Goal: Task Accomplishment & Management: Use online tool/utility

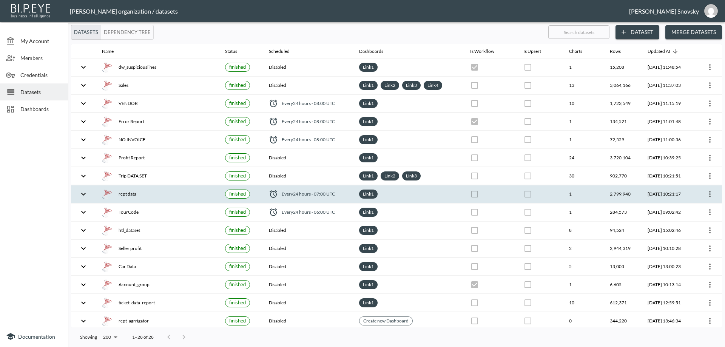
click at [171, 192] on div "rcpt data" at bounding box center [157, 194] width 111 height 11
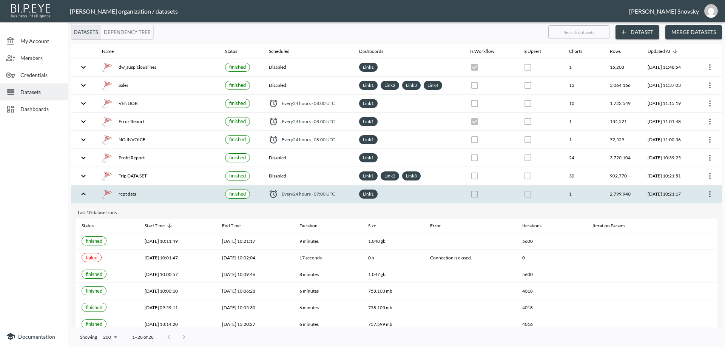
click at [711, 193] on icon "more" at bounding box center [710, 194] width 9 height 9
click at [703, 211] on p "Edit Data Pipeline" at bounding box center [687, 208] width 47 height 9
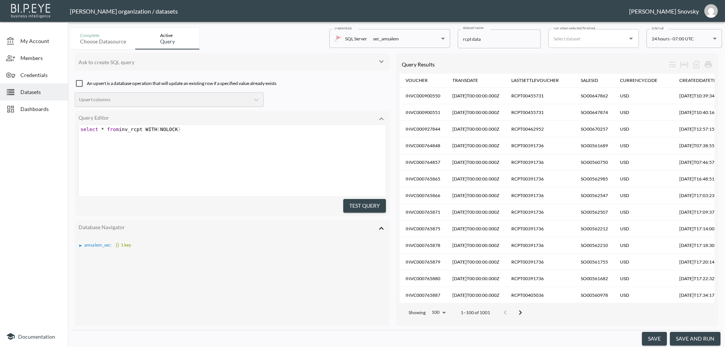
click at [692, 340] on button "save and run" at bounding box center [695, 339] width 51 height 14
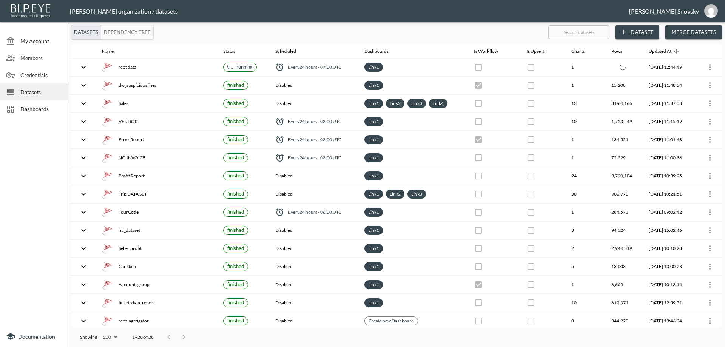
checkbox input "false"
checkbox input "true"
checkbox input "false"
checkbox input "true"
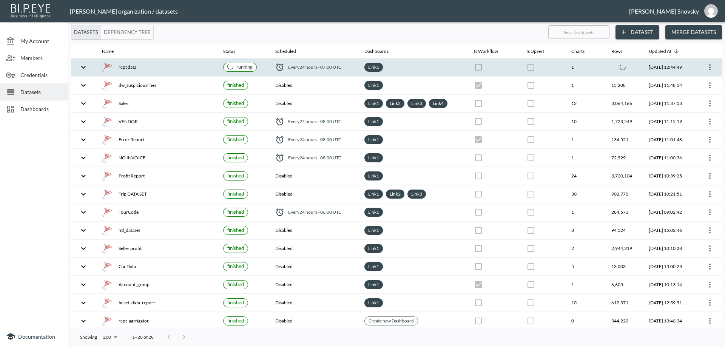
click at [203, 69] on div "rcpt data" at bounding box center [156, 67] width 109 height 11
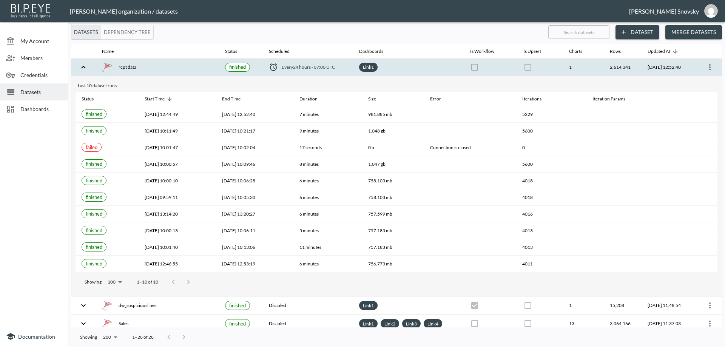
click at [174, 71] on div "rcpt data" at bounding box center [157, 67] width 111 height 11
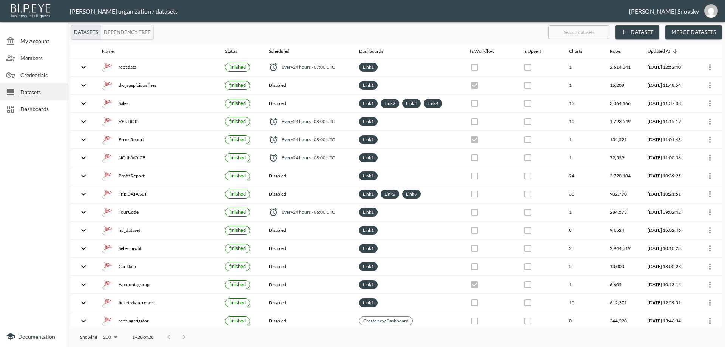
click at [40, 110] on span "Dashboards" at bounding box center [41, 109] width 42 height 8
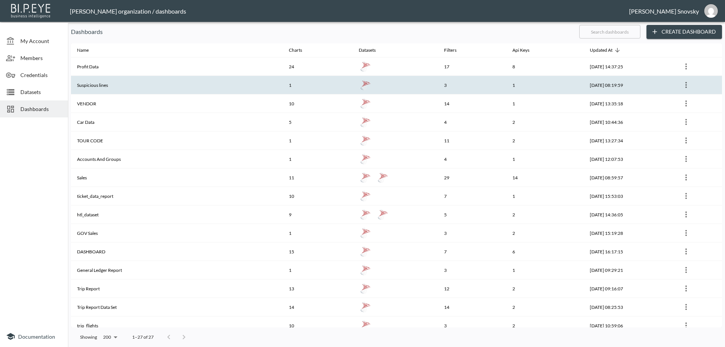
click at [108, 86] on th "Suspicious lines" at bounding box center [177, 85] width 212 height 19
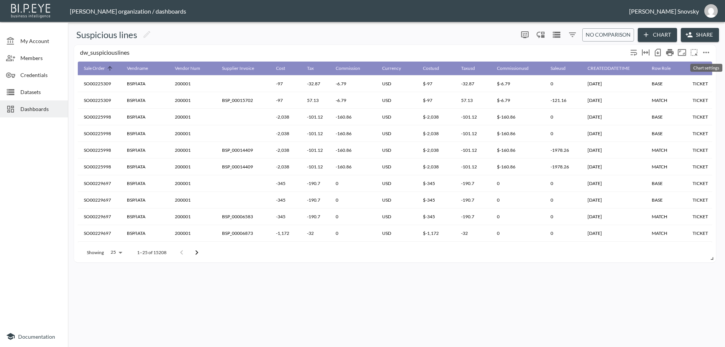
click at [705, 51] on icon "more" at bounding box center [706, 52] width 9 height 9
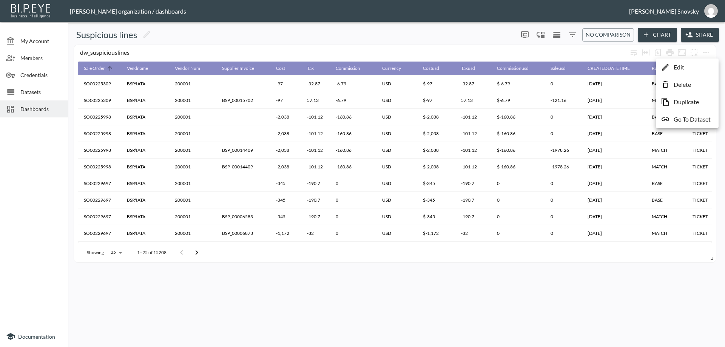
click at [687, 103] on p "Duplicate" at bounding box center [686, 101] width 25 height 9
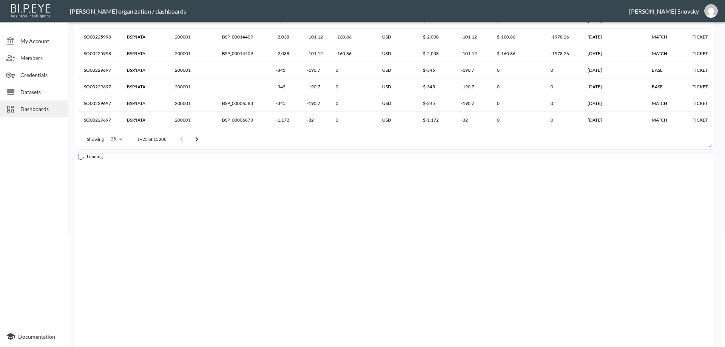
scroll to position [144, 0]
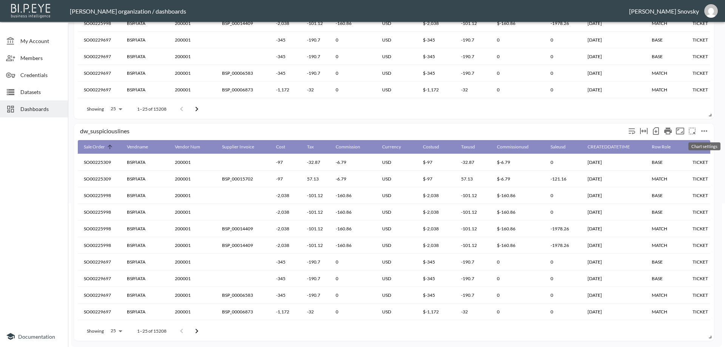
click at [702, 133] on icon "more" at bounding box center [704, 131] width 9 height 9
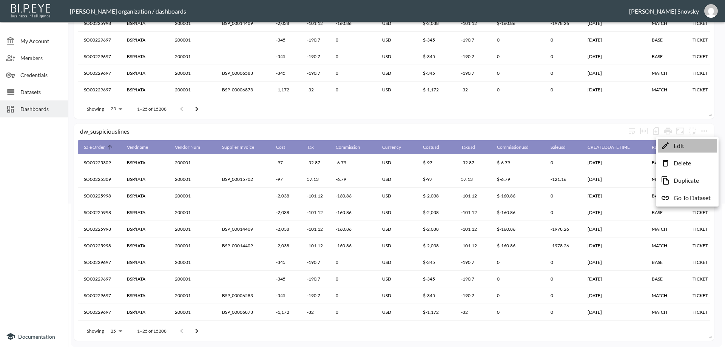
click at [698, 144] on li "Edit" at bounding box center [687, 146] width 59 height 14
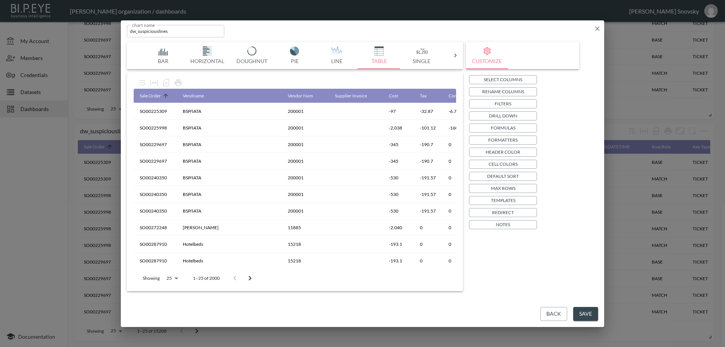
click at [498, 115] on p "Drill Down" at bounding box center [503, 116] width 28 height 8
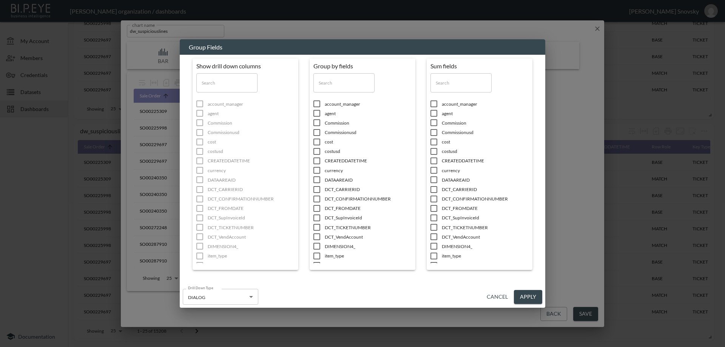
click at [318, 235] on input "checkbox" at bounding box center [317, 237] width 16 height 8
checkbox input "true"
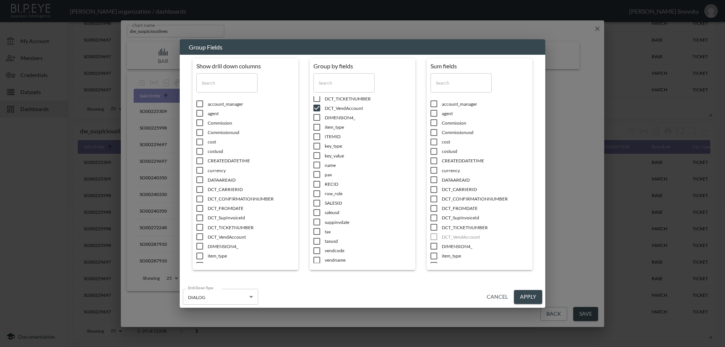
scroll to position [133, 0]
click at [317, 254] on input "checkbox" at bounding box center [317, 256] width 16 height 8
checkbox input "true"
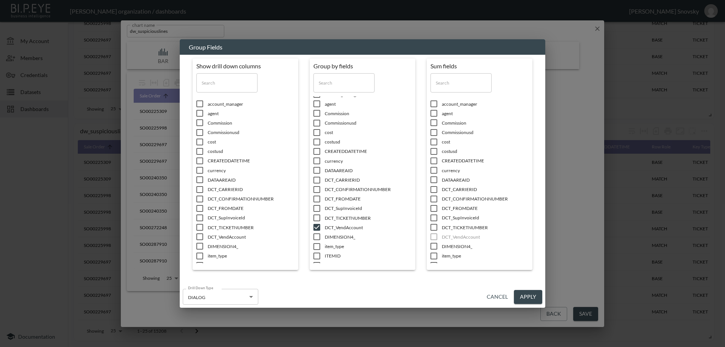
scroll to position [0, 0]
click at [318, 181] on input "checkbox" at bounding box center [317, 180] width 16 height 8
click at [316, 180] on input "checkbox" at bounding box center [317, 180] width 16 height 8
checkbox input "false"
click at [434, 151] on input "checkbox" at bounding box center [434, 152] width 16 height 8
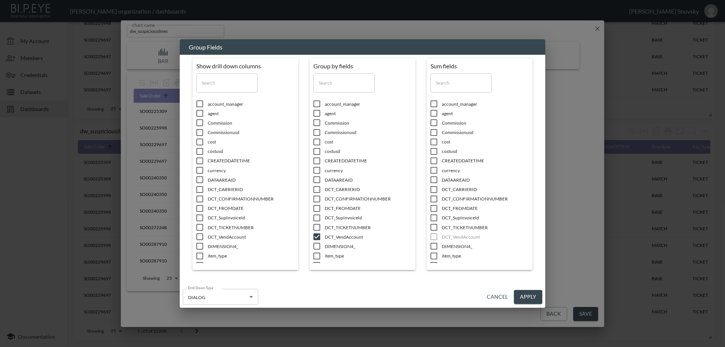
checkbox input "true"
click at [527, 296] on button "Apply" at bounding box center [528, 297] width 28 height 14
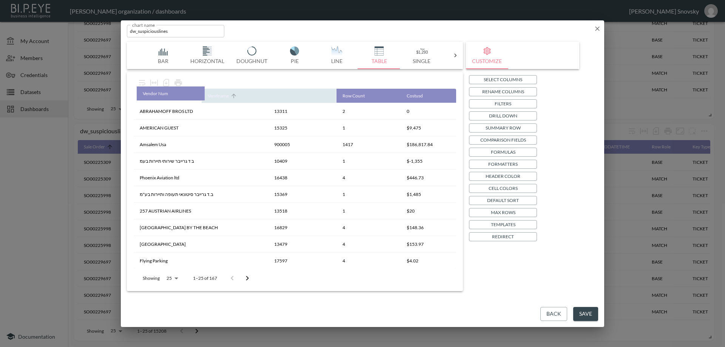
drag, startPoint x: 290, startPoint y: 99, endPoint x: 155, endPoint y: 96, distance: 134.9
click at [155, 96] on table "Vendname Vendor Num Row Count [PERSON_NAME] BROS LTD 13311 2 0 AMERICAN GUEST 1…" at bounding box center [295, 304] width 323 height 430
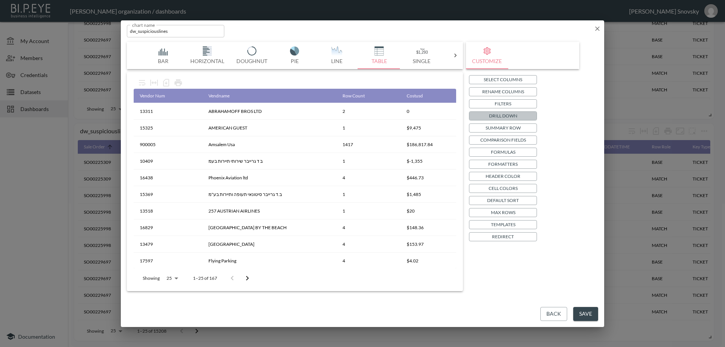
click at [487, 116] on button "Drill Down" at bounding box center [503, 115] width 68 height 9
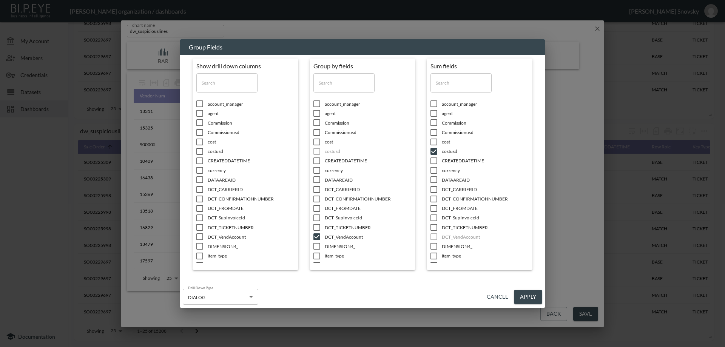
click at [435, 151] on input "checkbox" at bounding box center [434, 152] width 16 height 8
checkbox input "false"
click at [527, 295] on button "Apply" at bounding box center [528, 297] width 28 height 14
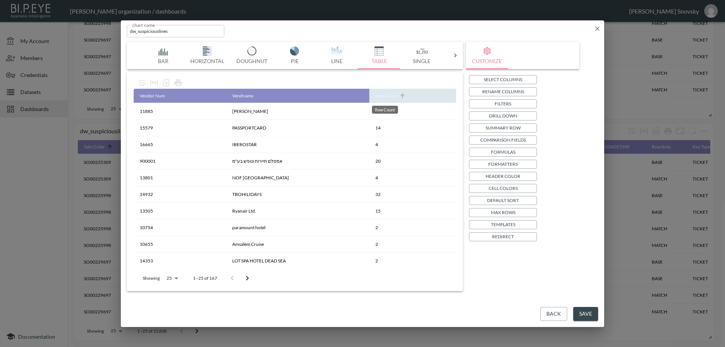
click at [389, 95] on div "Row Count" at bounding box center [387, 95] width 22 height 9
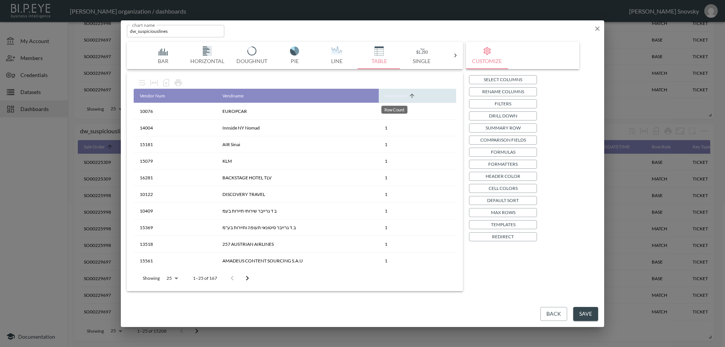
click at [387, 96] on div "Row Count" at bounding box center [396, 95] width 22 height 9
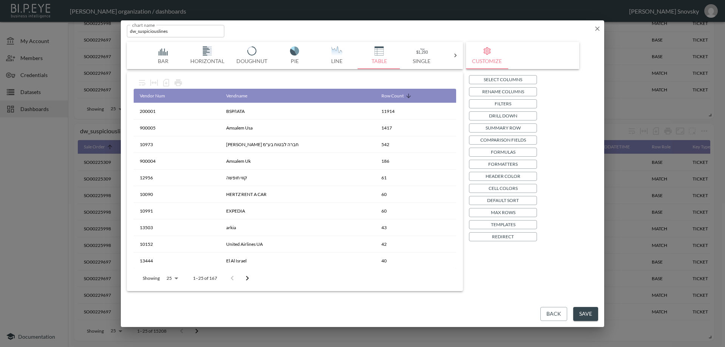
click at [501, 198] on p "Default Sort" at bounding box center [503, 200] width 32 height 8
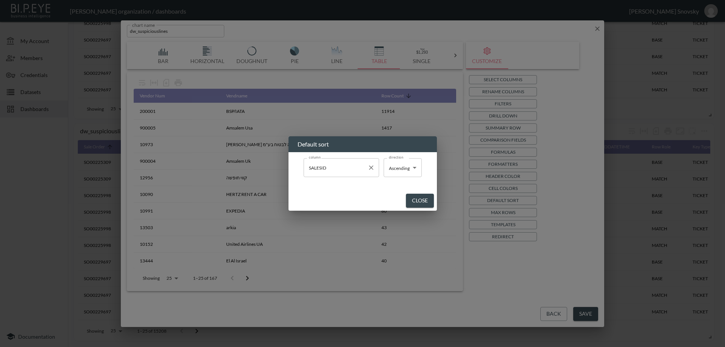
click at [357, 171] on input "SALESID" at bounding box center [335, 168] width 57 height 12
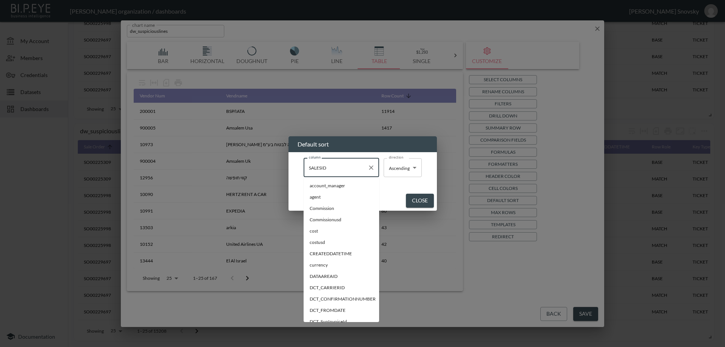
scroll to position [141, 0]
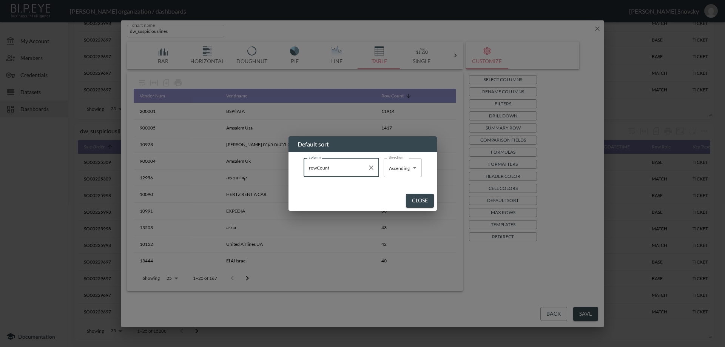
type input "rowCount"
click at [393, 168] on body "BI.P.EYE, Interactive Analytics Dashboards - app [PERSON_NAME] organization / d…" at bounding box center [362, 173] width 725 height 347
click at [400, 194] on span "Descending" at bounding box center [401, 197] width 23 height 7
type input "Descending"
click at [414, 201] on button "Close" at bounding box center [421, 201] width 28 height 14
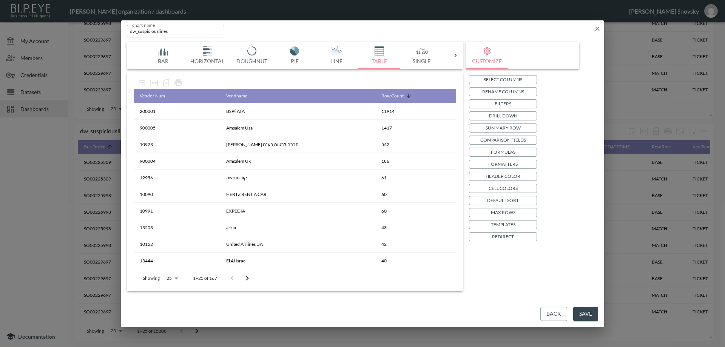
click at [587, 313] on button "Save" at bounding box center [585, 314] width 25 height 14
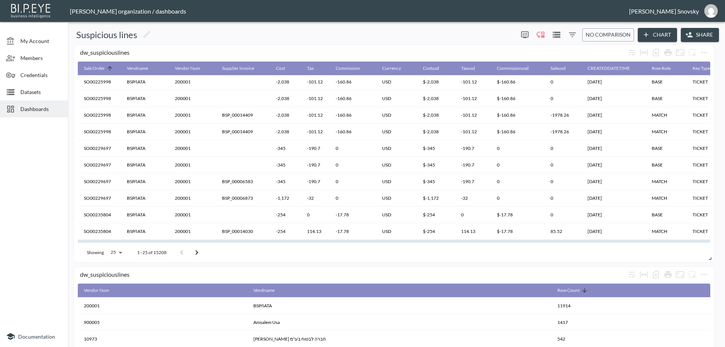
scroll to position [0, 0]
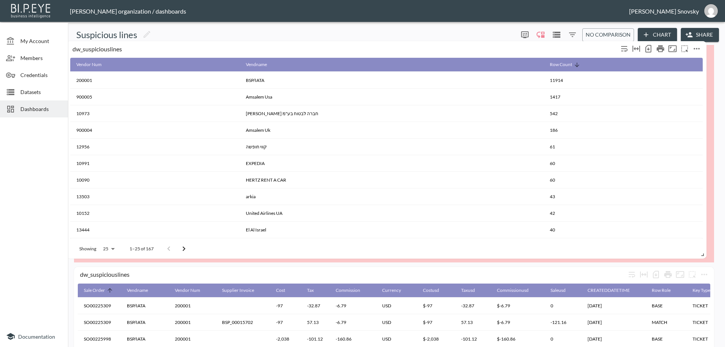
drag, startPoint x: 569, startPoint y: 276, endPoint x: 562, endPoint y: 50, distance: 226.0
click at [562, 50] on div "dw_suspiciouslines" at bounding box center [346, 48] width 546 height 7
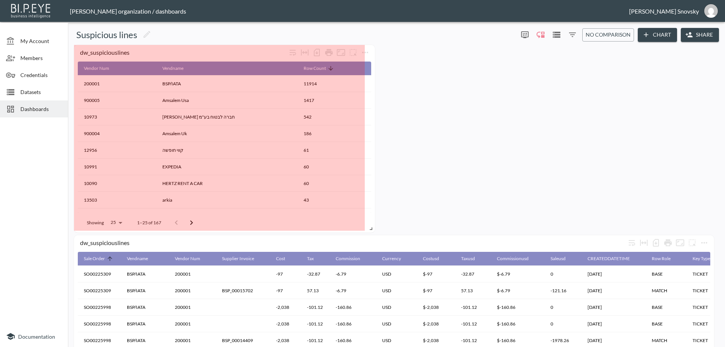
drag, startPoint x: 711, startPoint y: 260, endPoint x: 371, endPoint y: 229, distance: 341.8
click at [371, 230] on span at bounding box center [370, 228] width 8 height 8
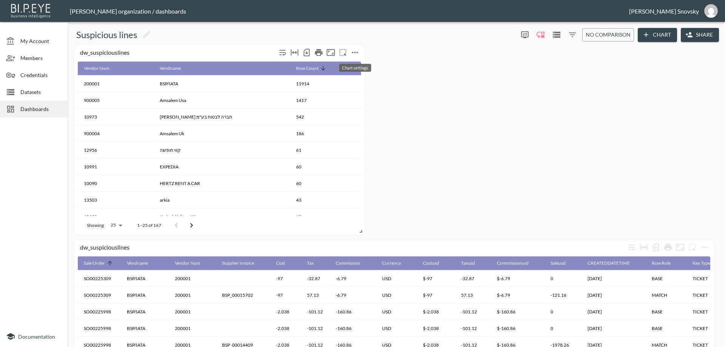
click at [356, 51] on icon "more" at bounding box center [355, 52] width 9 height 9
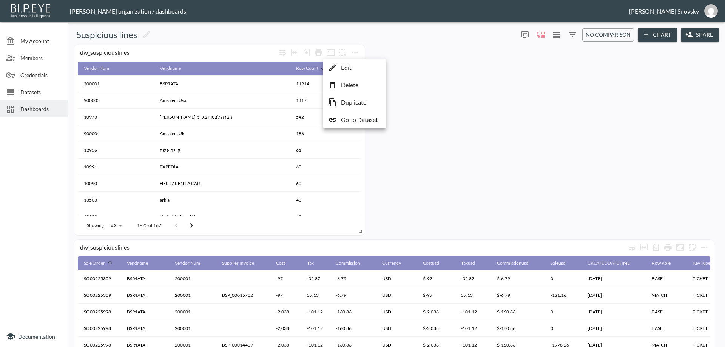
click at [352, 69] on li "Edit" at bounding box center [354, 68] width 59 height 14
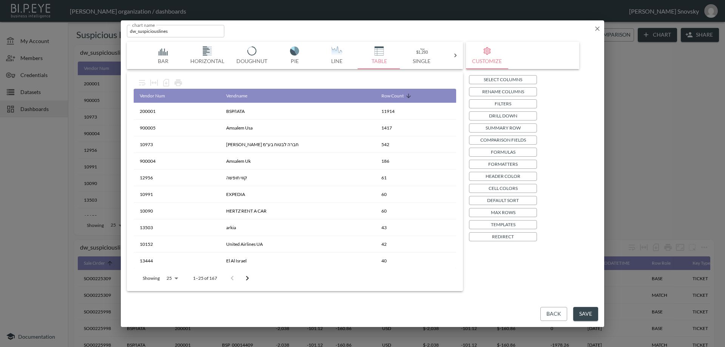
click at [178, 32] on input "dw_suspiciouslines" at bounding box center [175, 31] width 97 height 12
click at [179, 32] on input "dw_suspiciouslines" at bounding box center [175, 31] width 97 height 12
click at [169, 30] on input "dw_suspiciouslines" at bounding box center [175, 31] width 97 height 12
click at [182, 30] on input "dw_suspiciouslines" at bounding box center [175, 31] width 97 height 12
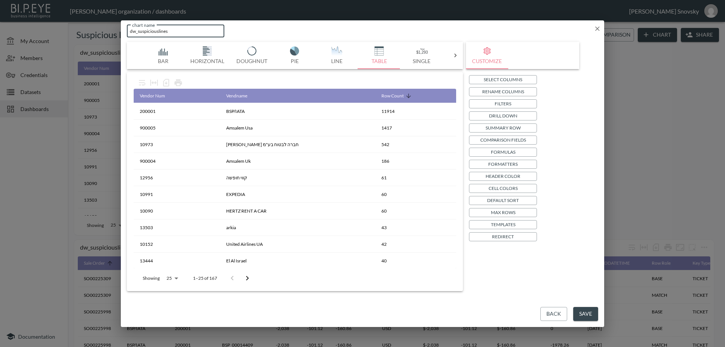
click at [182, 30] on input "dw_suspiciouslines" at bounding box center [175, 31] width 97 height 12
paste input "supplier"
click at [174, 30] on input "Supplier" at bounding box center [175, 31] width 97 height 12
type input "Suppliers"
click at [581, 311] on button "Save" at bounding box center [585, 314] width 25 height 14
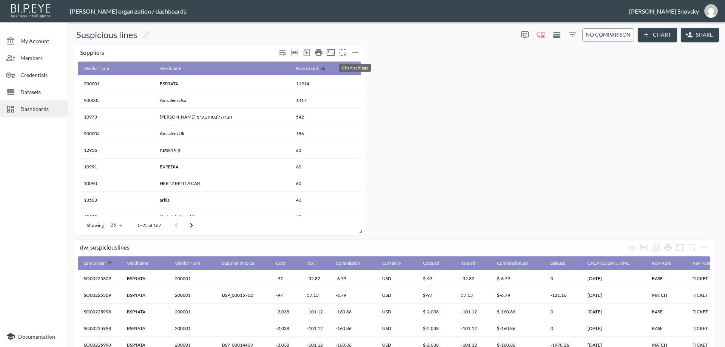
click at [356, 53] on icon "more" at bounding box center [355, 52] width 9 height 9
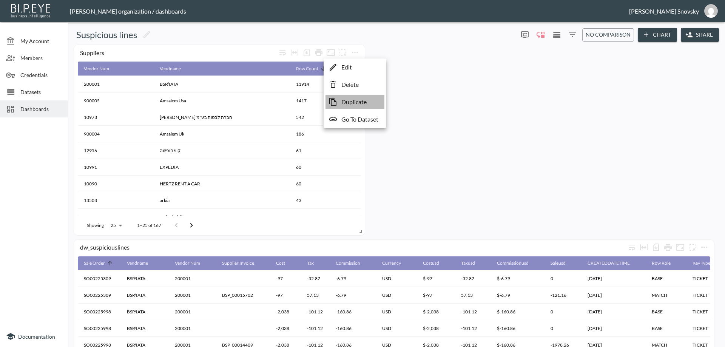
click at [351, 101] on p "Duplicate" at bounding box center [354, 101] width 25 height 9
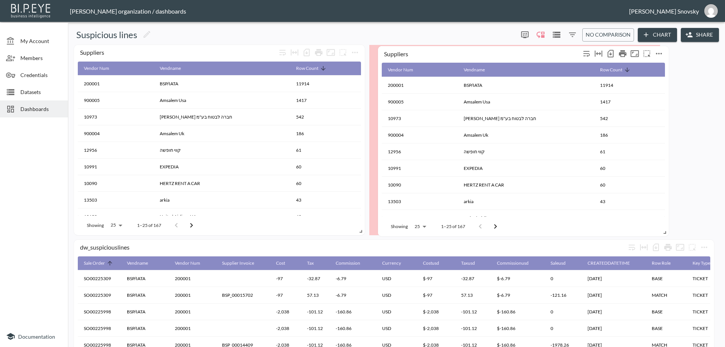
drag, startPoint x: 218, startPoint y: 246, endPoint x: 522, endPoint y: 53, distance: 360.6
click at [522, 53] on div "Suppliers" at bounding box center [482, 53] width 196 height 7
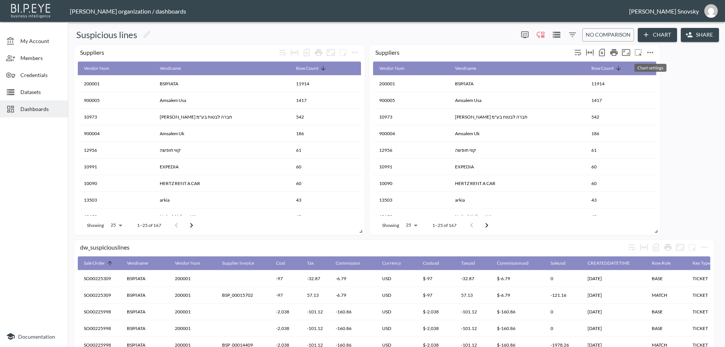
click at [653, 53] on icon "more" at bounding box center [651, 53] width 6 height 2
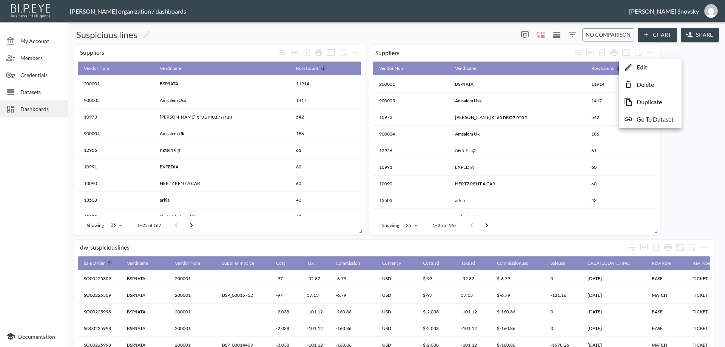
click at [650, 66] on li "Edit" at bounding box center [650, 67] width 59 height 14
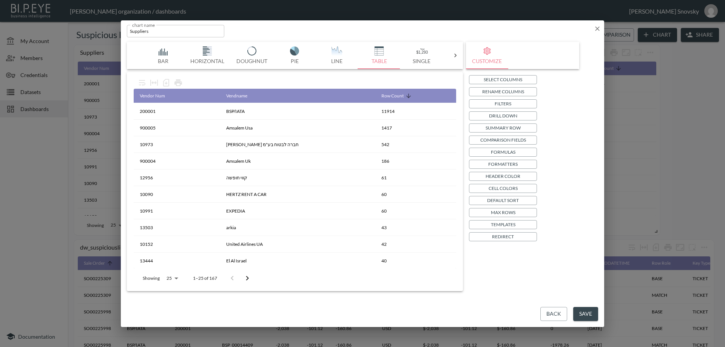
click at [299, 51] on img "button" at bounding box center [295, 50] width 30 height 9
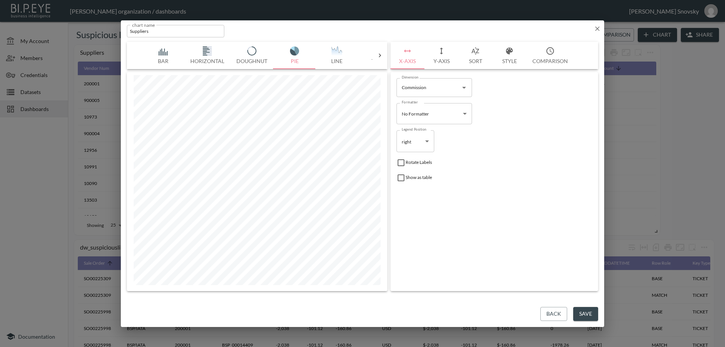
click at [436, 59] on button "Y-Axis" at bounding box center [442, 55] width 34 height 27
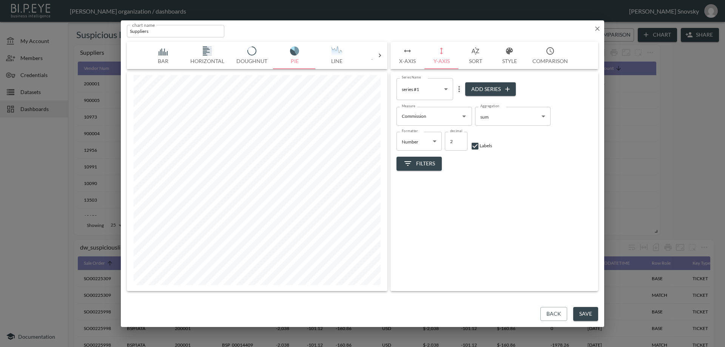
click at [434, 118] on input "Commission" at bounding box center [428, 116] width 57 height 12
drag, startPoint x: 473, startPoint y: 176, endPoint x: 470, endPoint y: 218, distance: 42.5
click at [470, 218] on div "Series Name series #1 0c916c4f-0549-4a5f-ab3f-e09198ac1d0e Series Name Add Seri…" at bounding box center [495, 181] width 208 height 219
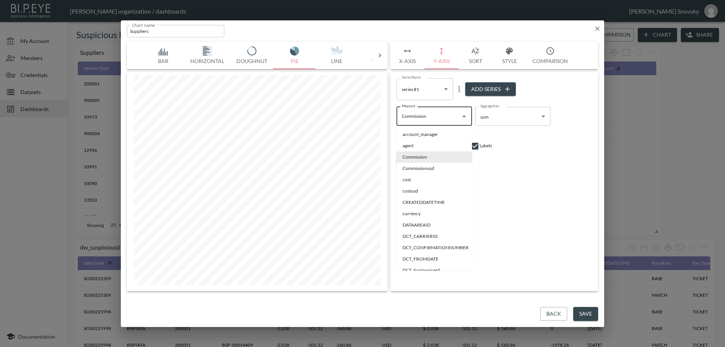
click at [422, 115] on input "Commission" at bounding box center [428, 116] width 57 height 12
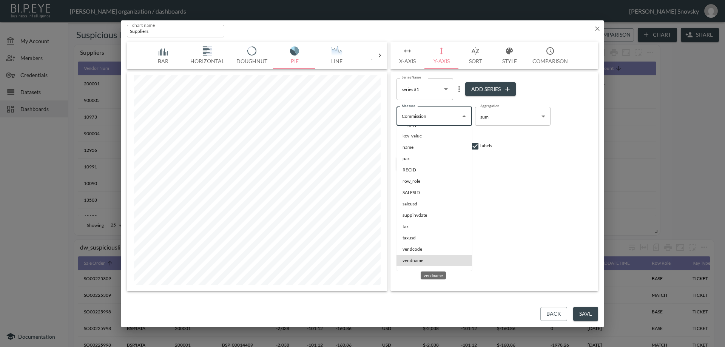
click at [436, 259] on li "vendname" at bounding box center [435, 260] width 76 height 11
type input "vendname"
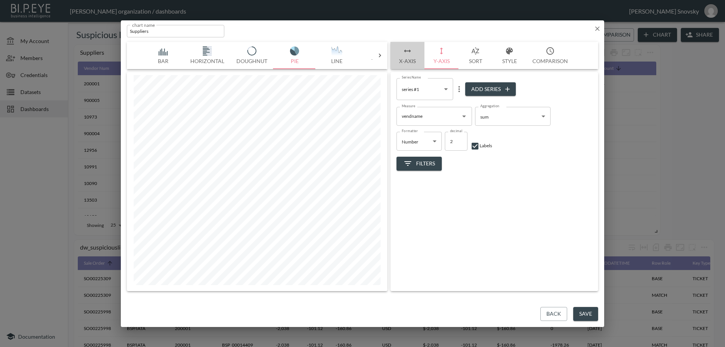
click at [413, 60] on button "X-Axis" at bounding box center [408, 55] width 34 height 27
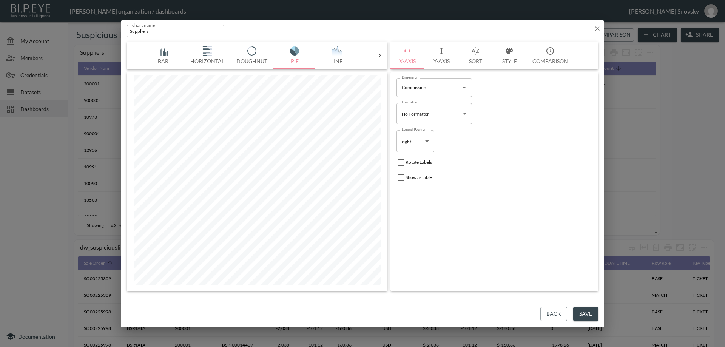
click at [436, 115] on body "BI.P.EYE, Interactive Analytics Dashboards - app [PERSON_NAME] organization / d…" at bounding box center [362, 173] width 725 height 347
click at [426, 94] on div at bounding box center [362, 173] width 725 height 347
click at [424, 88] on input "Commission" at bounding box center [428, 88] width 57 height 12
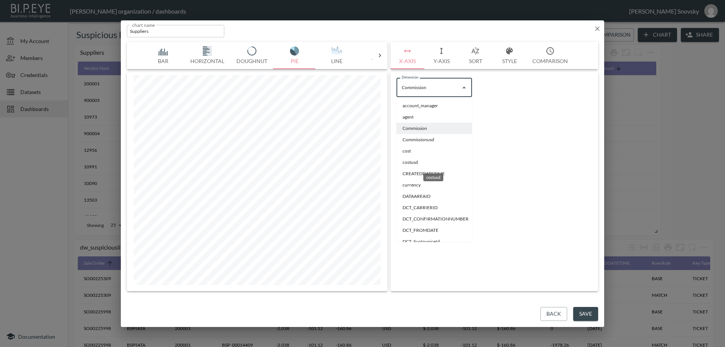
click at [414, 162] on li "costusd" at bounding box center [435, 162] width 76 height 11
type input "costusd"
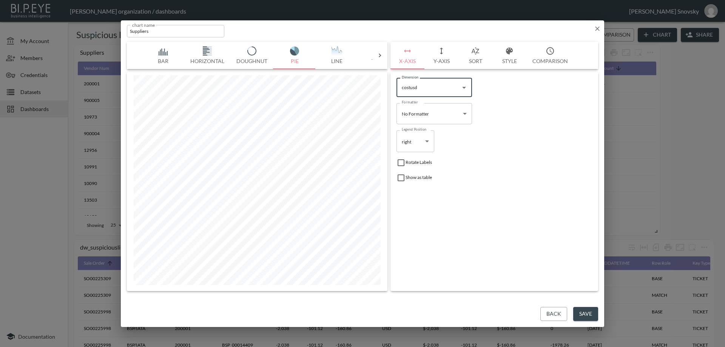
click at [432, 119] on body "BI.P.EYE, Interactive Analytics Dashboards - app [PERSON_NAME] organization / d…" at bounding box center [362, 173] width 725 height 347
click at [434, 117] on div at bounding box center [362, 173] width 725 height 347
click at [442, 57] on button "Y-Axis" at bounding box center [442, 55] width 34 height 27
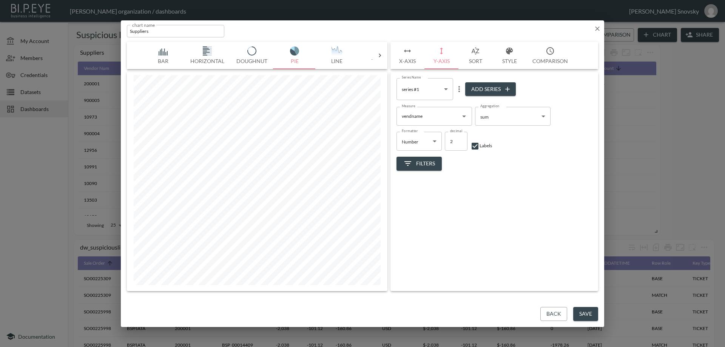
click at [439, 122] on input "vendname" at bounding box center [428, 116] width 57 height 12
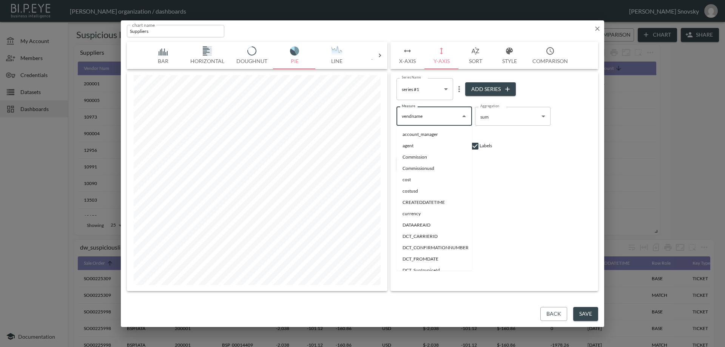
scroll to position [209, 0]
click at [439, 122] on input "vendname" at bounding box center [428, 116] width 57 height 12
click at [417, 193] on li "costusd" at bounding box center [435, 190] width 76 height 11
type input "costusd"
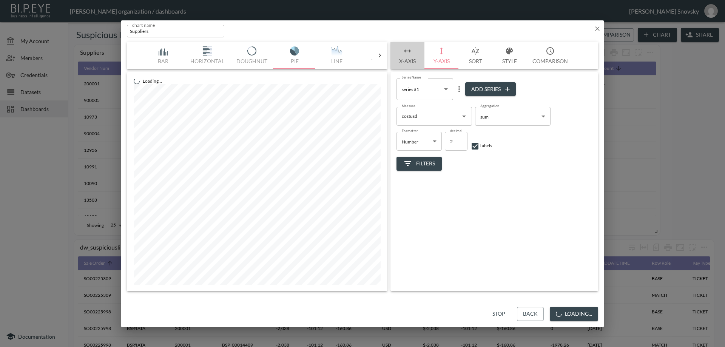
click at [411, 57] on button "X-Axis" at bounding box center [408, 55] width 34 height 27
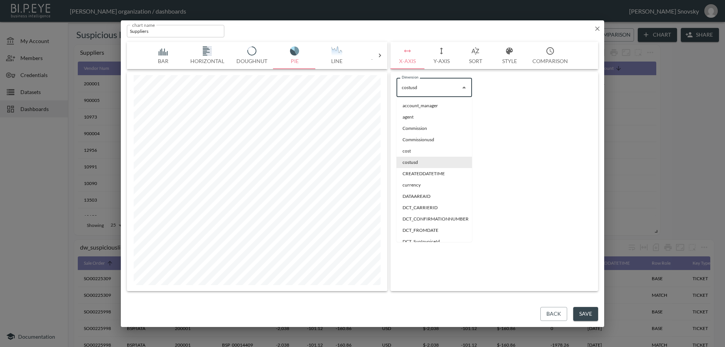
click at [424, 92] on input "costusd" at bounding box center [428, 88] width 57 height 12
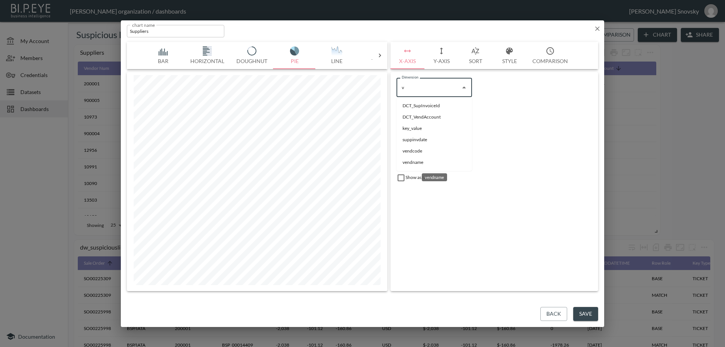
click at [417, 161] on li "vendname" at bounding box center [435, 162] width 76 height 11
type input "vendname"
click at [471, 59] on button "Sort" at bounding box center [476, 55] width 34 height 27
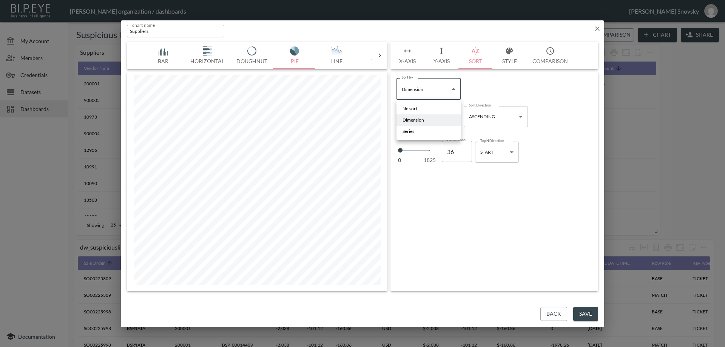
click at [449, 92] on body "BI.P.EYE, Interactive Analytics Dashboards - app [PERSON_NAME] organization / d…" at bounding box center [362, 173] width 725 height 347
click at [429, 136] on li "Series" at bounding box center [429, 131] width 64 height 11
type input "Series"
click at [485, 91] on body "BI.P.EYE, Interactive Analytics Dashboards - app [PERSON_NAME] organization / d…" at bounding box center [362, 173] width 725 height 347
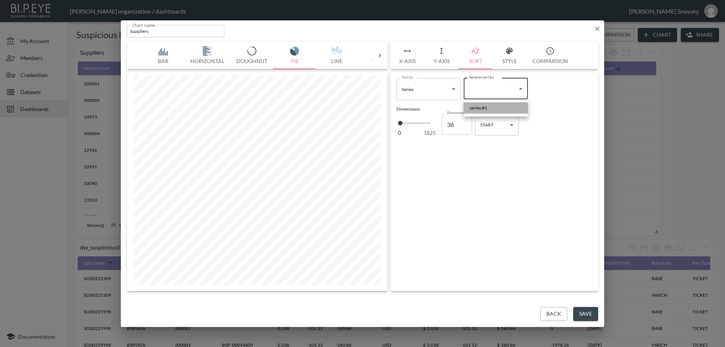
click at [485, 107] on span "series #1" at bounding box center [478, 108] width 17 height 7
type input "0c916c4f-0549-4a5f-ab3f-e09198ac1d0e"
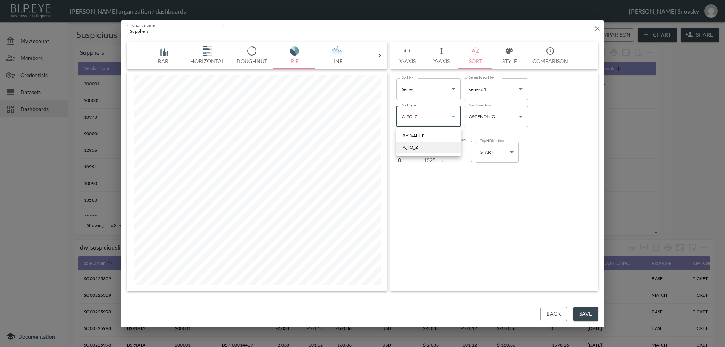
click at [440, 121] on body "BI.P.EYE, Interactive Analytics Dashboards - app [PERSON_NAME] organization / d…" at bounding box center [362, 173] width 725 height 347
click at [424, 138] on div "BY_VALUE" at bounding box center [414, 136] width 22 height 7
type input "By Value"
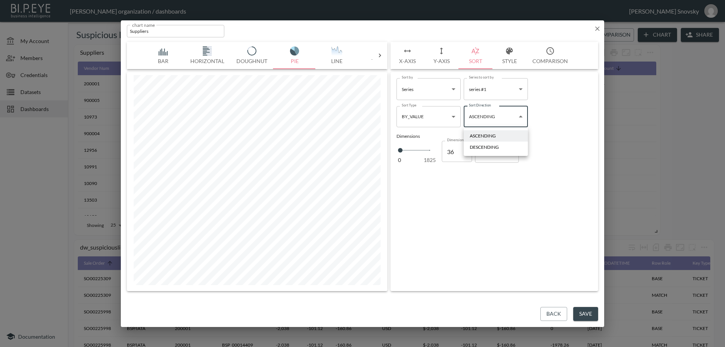
click at [485, 116] on body "BI.P.EYE, Interactive Analytics Dashboards - app [PERSON_NAME] organization / d…" at bounding box center [362, 173] width 725 height 347
click at [484, 147] on div "DESCENDING" at bounding box center [484, 147] width 29 height 7
type input "Descending"
click at [506, 62] on button "Style" at bounding box center [510, 55] width 34 height 27
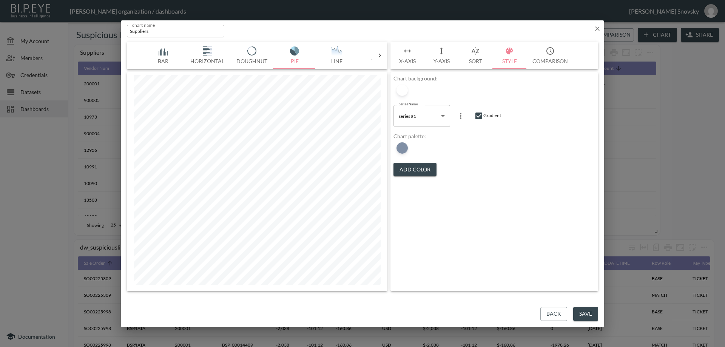
click at [412, 168] on button "Add Color" at bounding box center [415, 170] width 43 height 14
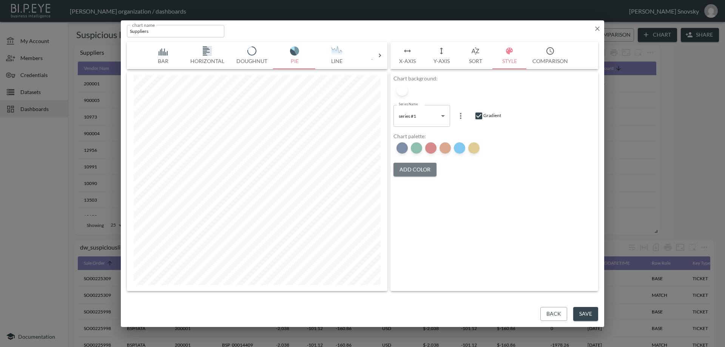
click at [412, 168] on button "Add Color" at bounding box center [415, 170] width 43 height 14
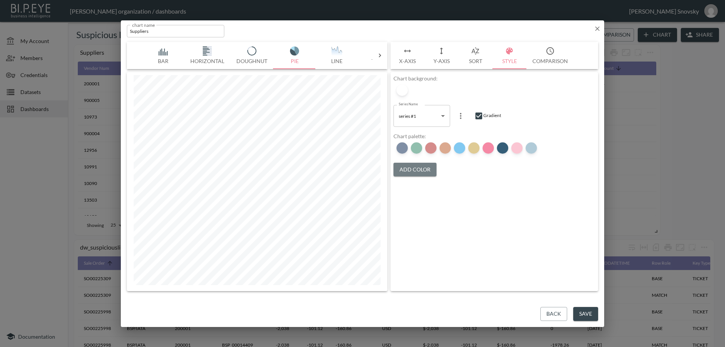
click at [412, 168] on button "Add Color" at bounding box center [415, 170] width 43 height 14
click at [412, 168] on div at bounding box center [492, 155] width 196 height 32
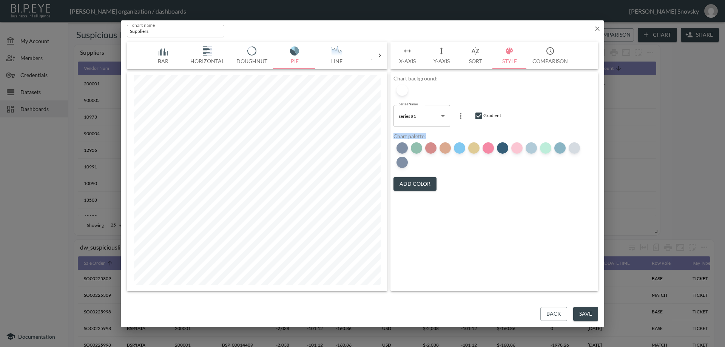
click at [422, 185] on button "Add Color" at bounding box center [415, 184] width 43 height 14
click at [414, 60] on button "X-Axis" at bounding box center [408, 55] width 34 height 27
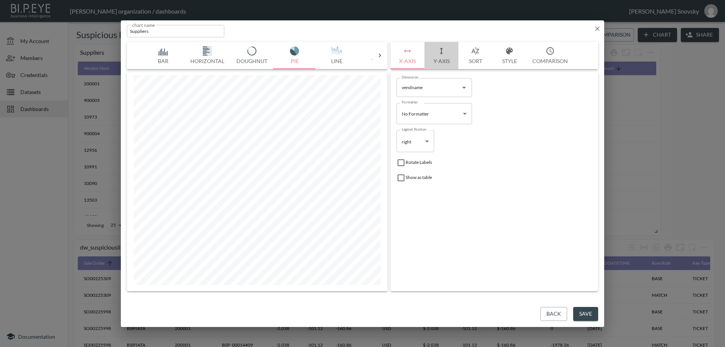
click at [437, 58] on button "Y-Axis" at bounding box center [442, 55] width 34 height 27
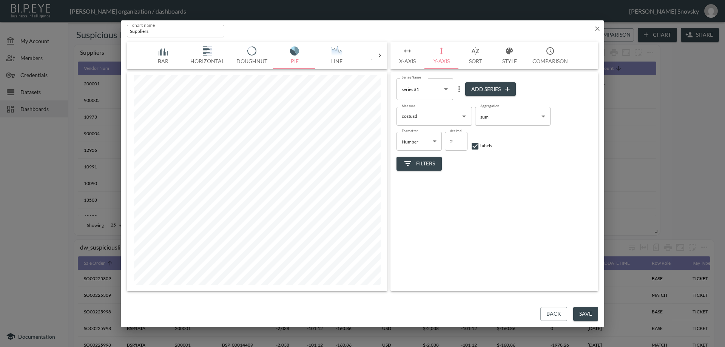
click at [429, 146] on body "BI.P.EYE, Interactive Analytics Dashboards - app [PERSON_NAME] organization / d…" at bounding box center [362, 173] width 725 height 347
click at [413, 172] on span "Currency" at bounding box center [412, 170] width 19 height 7
type input "Currency"
click at [451, 151] on body "BI.P.EYE, Interactive Analytics Dashboards - app [PERSON_NAME] organization / d…" at bounding box center [362, 173] width 725 height 347
click at [451, 165] on span "$" at bounding box center [451, 161] width 3 height 7
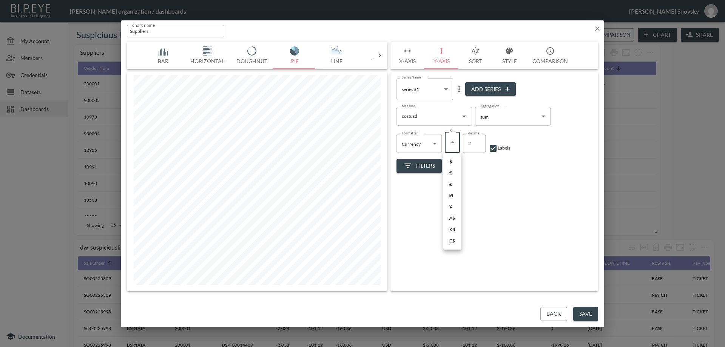
type input "$"
click at [466, 166] on div "Filters" at bounding box center [495, 164] width 196 height 20
click at [477, 57] on button "Sort" at bounding box center [476, 55] width 34 height 27
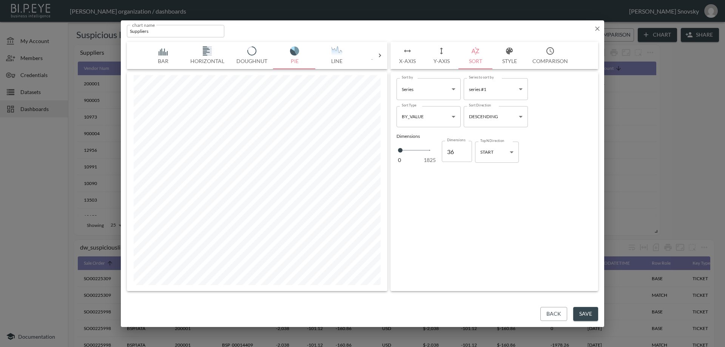
click at [512, 57] on button "Style" at bounding box center [510, 55] width 34 height 27
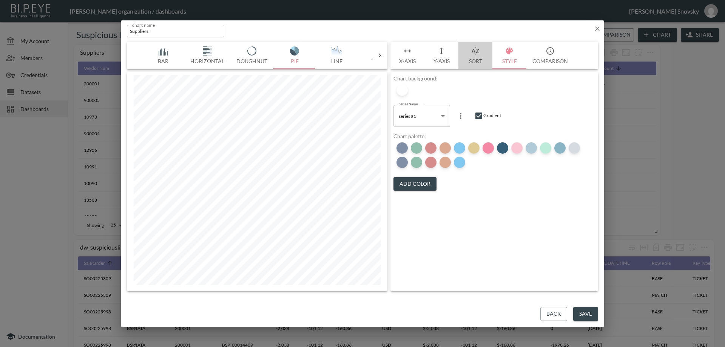
click at [479, 58] on button "Sort" at bounding box center [476, 55] width 34 height 27
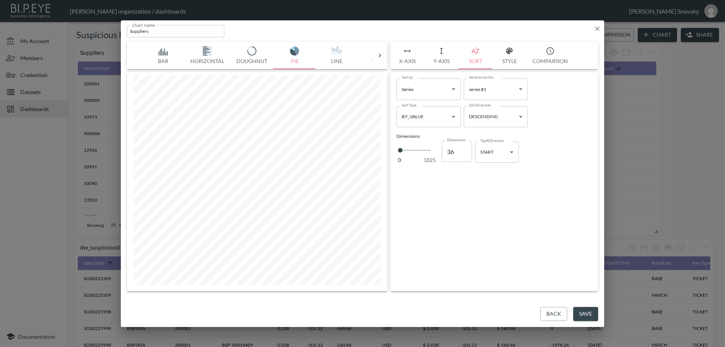
type input "35"
type input "34"
type input "33"
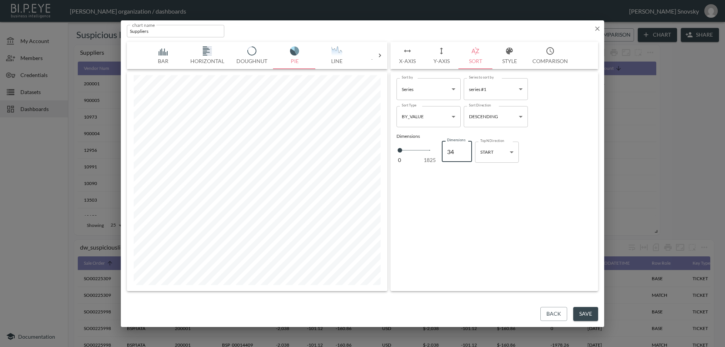
type input "33"
type input "32"
type input "31"
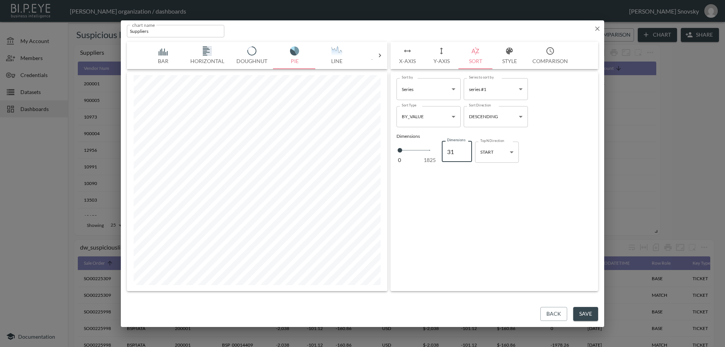
type input "30"
type input "29"
type input "28"
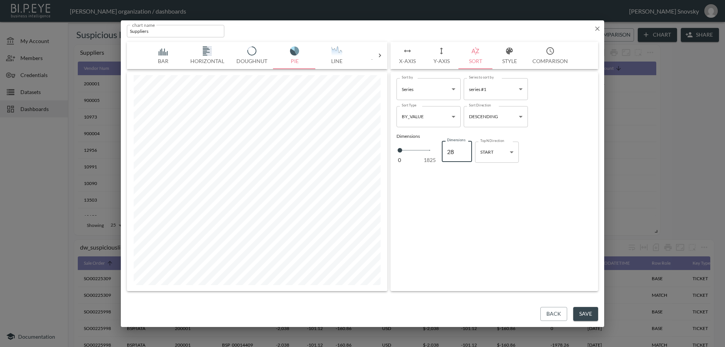
type input "28"
click at [464, 154] on input "28" at bounding box center [457, 151] width 30 height 21
type input "27"
click at [464, 154] on input "27" at bounding box center [457, 151] width 30 height 21
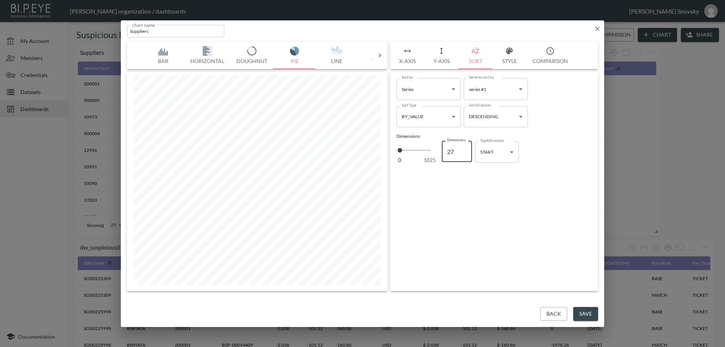
type input "26"
click at [464, 154] on input "26" at bounding box center [457, 151] width 30 height 21
type input "25"
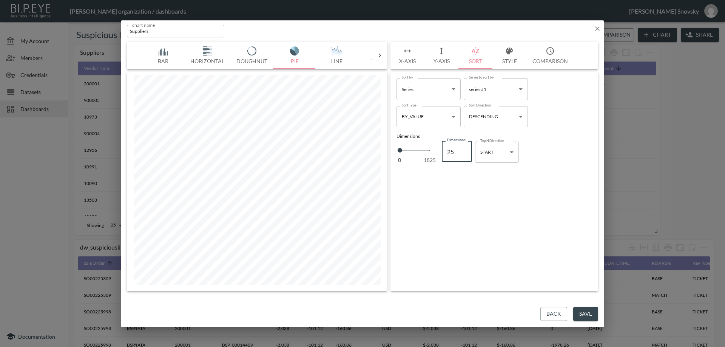
click at [464, 154] on input "25" at bounding box center [457, 151] width 30 height 21
type input "24"
click at [464, 154] on input "24" at bounding box center [457, 151] width 30 height 21
type input "23"
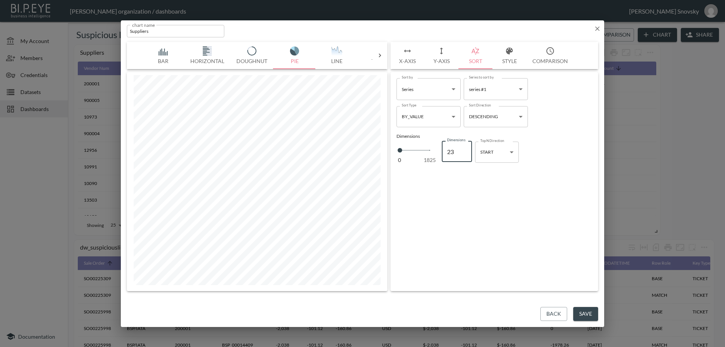
type input "23"
click at [464, 154] on input "23" at bounding box center [457, 151] width 30 height 21
type input "22"
click at [464, 154] on input "22" at bounding box center [457, 151] width 30 height 21
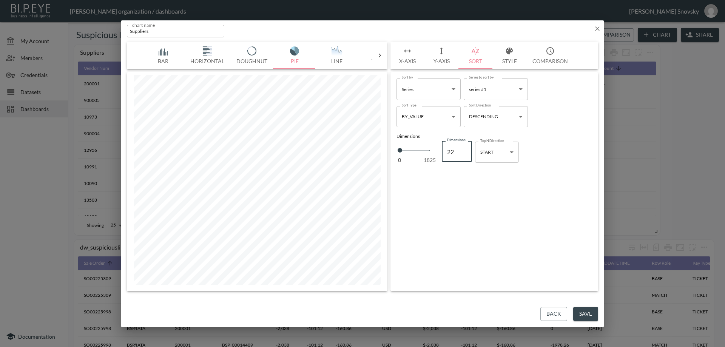
type input "21"
click at [464, 154] on input "21" at bounding box center [457, 151] width 30 height 21
type input "20"
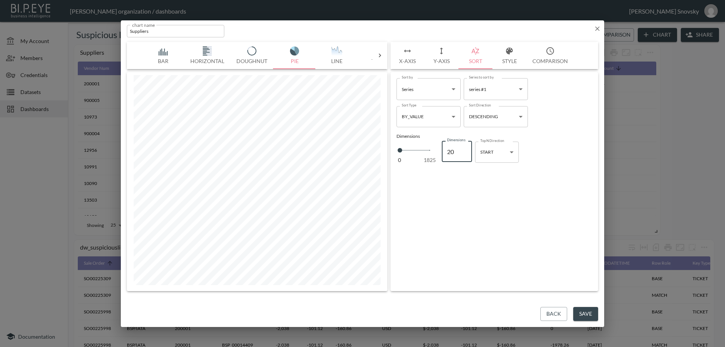
click at [464, 154] on input "20" at bounding box center [457, 151] width 30 height 21
type input "19"
click at [464, 154] on input "19" at bounding box center [457, 151] width 30 height 21
type input "18"
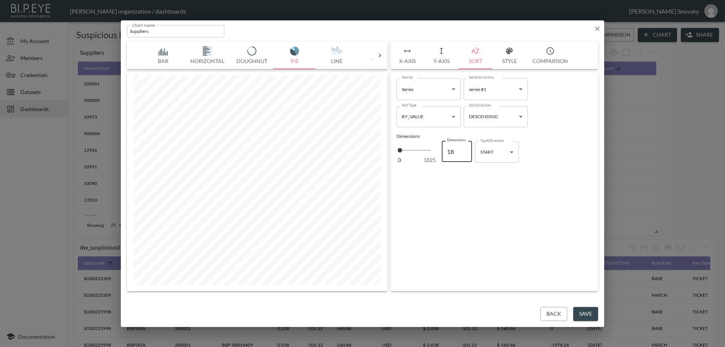
type input "18"
click at [465, 155] on input "18" at bounding box center [457, 151] width 30 height 21
type input "17"
click at [465, 155] on input "17" at bounding box center [457, 151] width 30 height 21
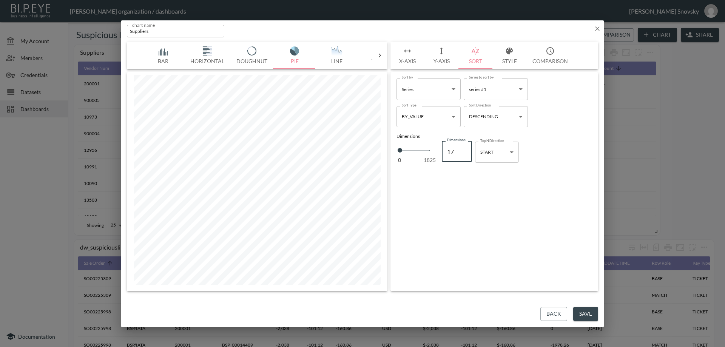
type input "16"
click at [465, 155] on input "16" at bounding box center [457, 151] width 30 height 21
type input "15"
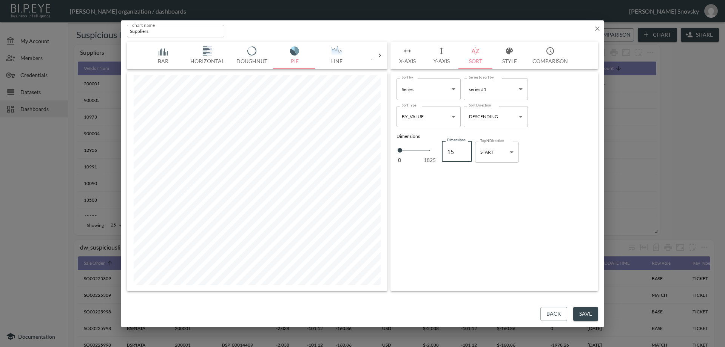
click at [465, 155] on input "15" at bounding box center [457, 151] width 30 height 21
click at [504, 57] on button "Style" at bounding box center [510, 55] width 34 height 27
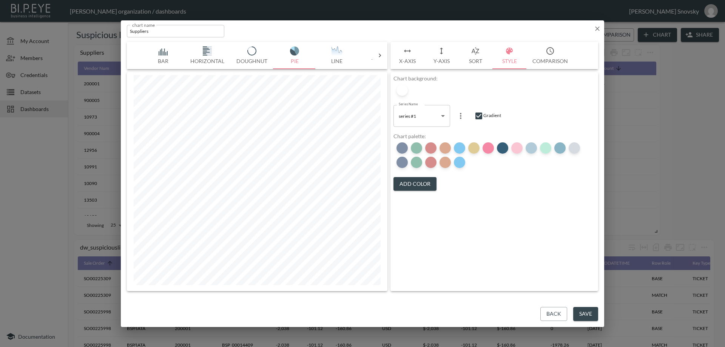
click at [589, 314] on button "Save" at bounding box center [585, 314] width 25 height 14
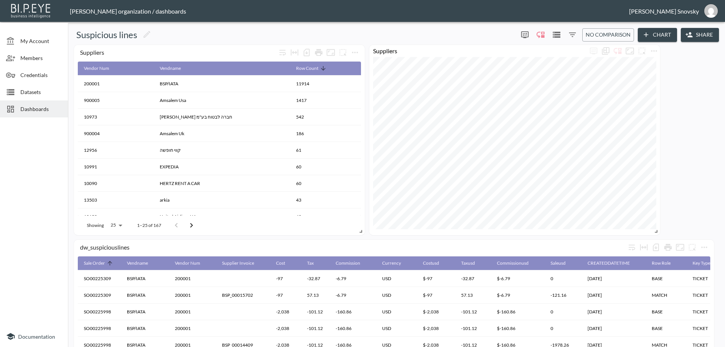
click at [701, 156] on div "dw_suspiciouslines Sale Order Vendname Vendor Num Supplier Invoice Cost Tax Com…" at bounding box center [395, 251] width 648 height 413
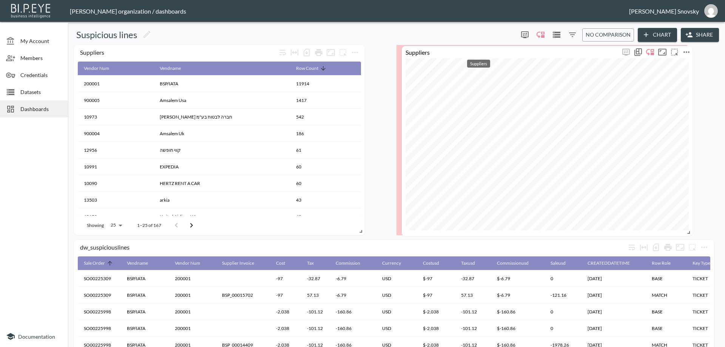
drag, startPoint x: 497, startPoint y: 50, endPoint x: 525, endPoint y: 50, distance: 28.3
click at [525, 50] on div "Suppliers" at bounding box center [511, 51] width 218 height 7
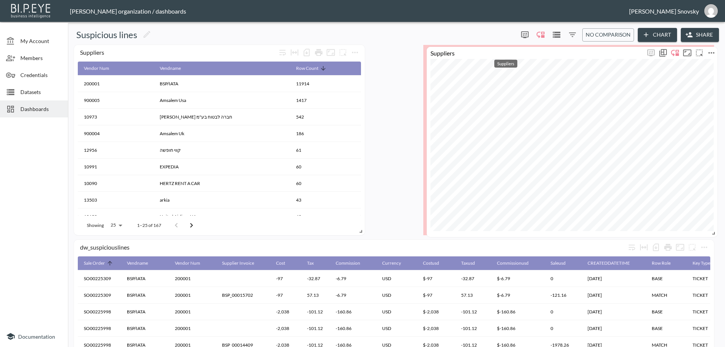
drag, startPoint x: 529, startPoint y: 50, endPoint x: 560, endPoint y: 52, distance: 30.3
click at [560, 52] on div "Suppliers" at bounding box center [536, 52] width 218 height 7
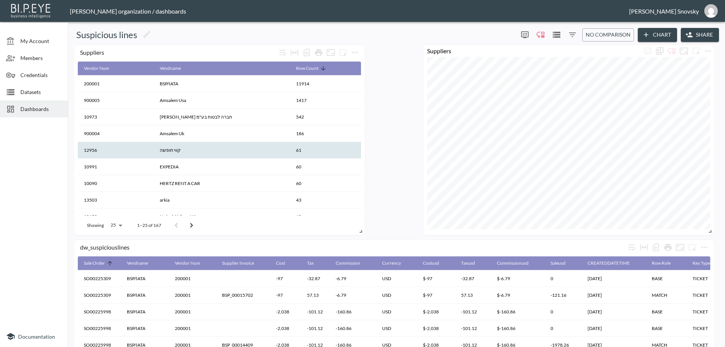
click at [169, 337] on th "קווי חופשה" at bounding box center [145, 345] width 48 height 17
click at [91, 152] on th "12956" at bounding box center [116, 150] width 76 height 17
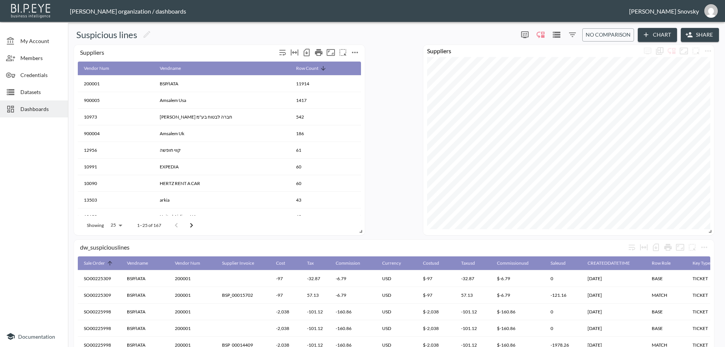
click at [356, 52] on icon "more" at bounding box center [355, 52] width 9 height 9
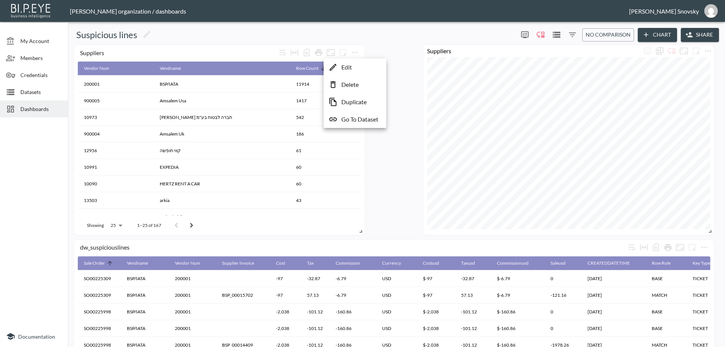
click at [349, 66] on p "Edit" at bounding box center [347, 67] width 11 height 9
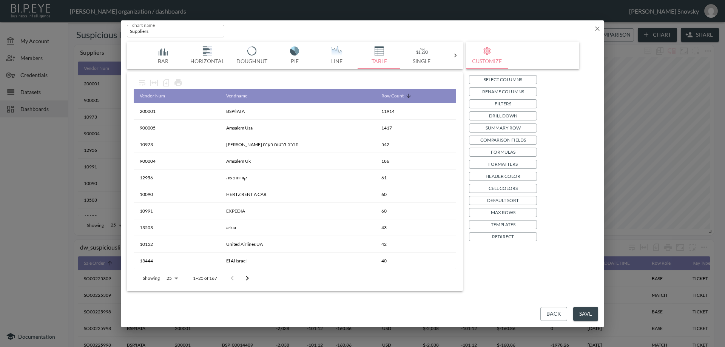
click at [484, 116] on button "Drill Down" at bounding box center [503, 115] width 68 height 9
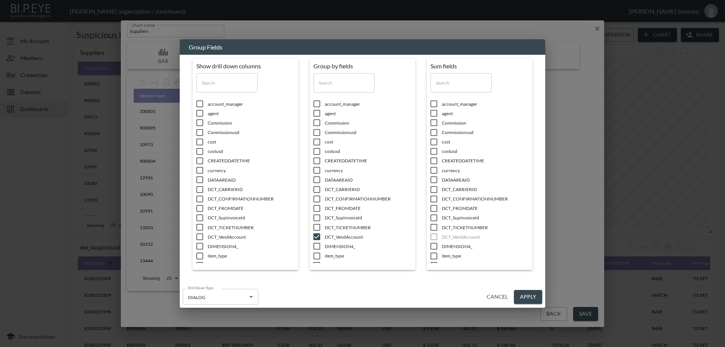
click at [201, 103] on input "checkbox" at bounding box center [200, 104] width 16 height 8
checkbox input "true"
drag, startPoint x: 196, startPoint y: 111, endPoint x: 198, endPoint y: 119, distance: 7.3
click at [196, 113] on div "Show drill down columns ​ account_manager agent Commission Commissionusd cost c…" at bounding box center [246, 163] width 106 height 209
click at [198, 121] on input "checkbox" at bounding box center [200, 123] width 16 height 8
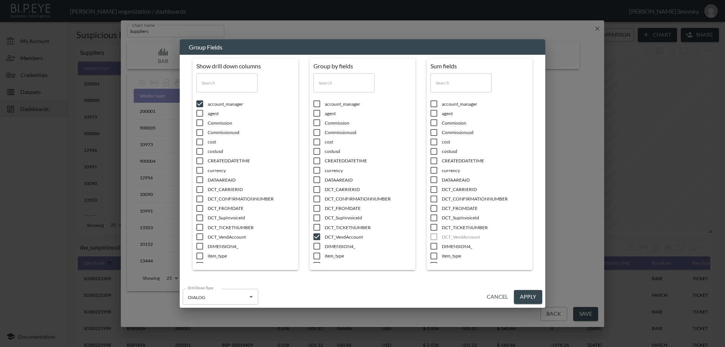
checkbox input "true"
click at [199, 114] on input "checkbox" at bounding box center [200, 114] width 16 height 8
checkbox input "true"
drag, startPoint x: 199, startPoint y: 132, endPoint x: 199, endPoint y: 142, distance: 10.6
click at [199, 134] on input "checkbox" at bounding box center [200, 133] width 16 height 8
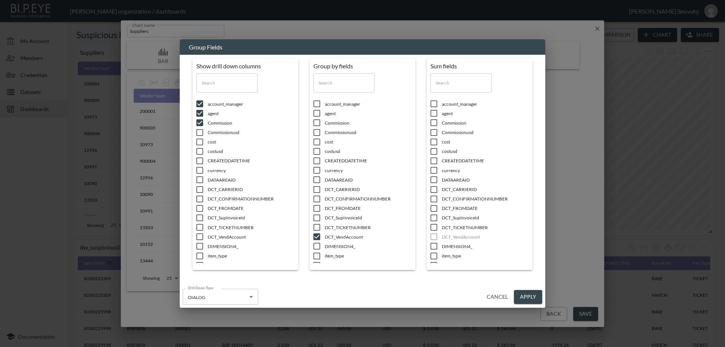
checkbox input "true"
click at [199, 143] on input "checkbox" at bounding box center [200, 142] width 16 height 8
checkbox input "true"
drag, startPoint x: 199, startPoint y: 150, endPoint x: 198, endPoint y: 159, distance: 8.7
click at [198, 150] on input "checkbox" at bounding box center [200, 152] width 16 height 8
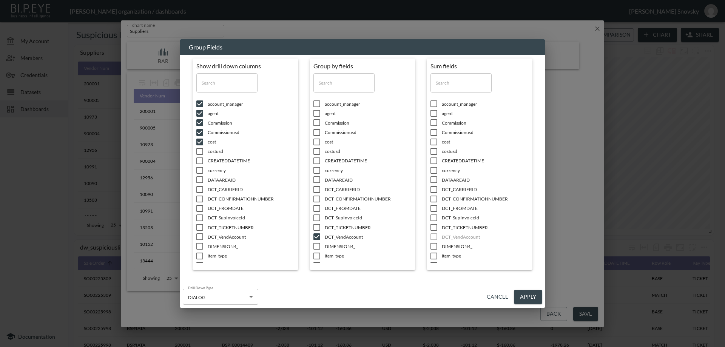
checkbox input "true"
drag, startPoint x: 198, startPoint y: 161, endPoint x: 199, endPoint y: 168, distance: 7.3
click at [199, 162] on input "checkbox" at bounding box center [200, 161] width 16 height 8
checkbox input "true"
click at [199, 171] on input "checkbox" at bounding box center [200, 171] width 16 height 8
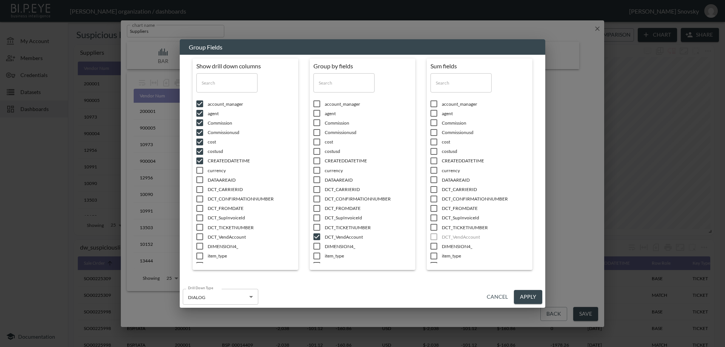
checkbox input "true"
click at [199, 181] on input "checkbox" at bounding box center [200, 180] width 16 height 8
checkbox input "true"
drag, startPoint x: 198, startPoint y: 189, endPoint x: 197, endPoint y: 195, distance: 6.6
click at [198, 189] on input "checkbox" at bounding box center [200, 190] width 16 height 8
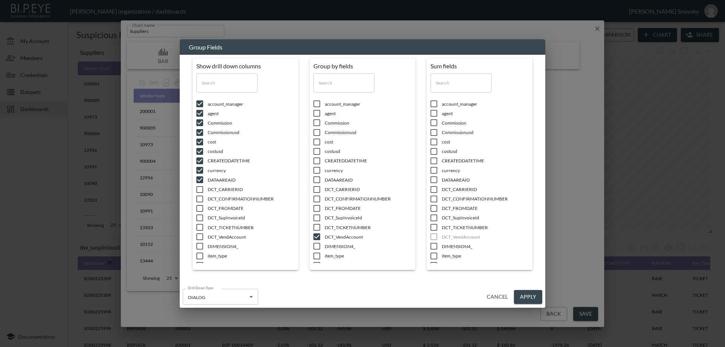
checkbox input "true"
click at [197, 201] on input "checkbox" at bounding box center [200, 199] width 16 height 8
checkbox input "true"
click at [201, 213] on ul "account_manager agent Commission Commissionusd cost costusd CREATEDDATETIME cur…" at bounding box center [245, 179] width 98 height 167
click at [198, 223] on ul "account_manager agent Commission Commissionusd cost costusd CREATEDDATETIME cur…" at bounding box center [245, 179] width 98 height 167
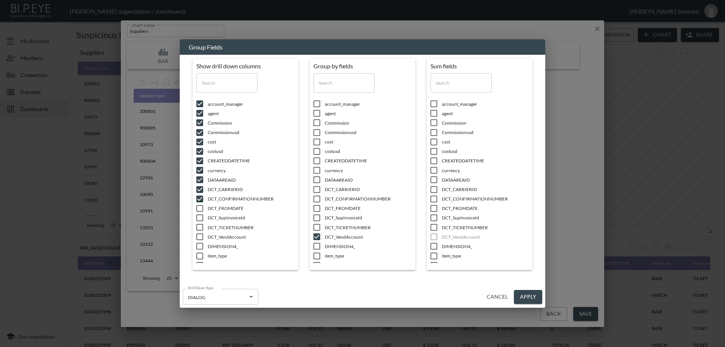
click at [202, 214] on li "DCT_SupInvoiceId" at bounding box center [245, 217] width 98 height 9
checkbox input "true"
click at [200, 208] on input "checkbox" at bounding box center [200, 209] width 16 height 8
checkbox input "true"
click at [202, 229] on input "checkbox" at bounding box center [200, 228] width 16 height 8
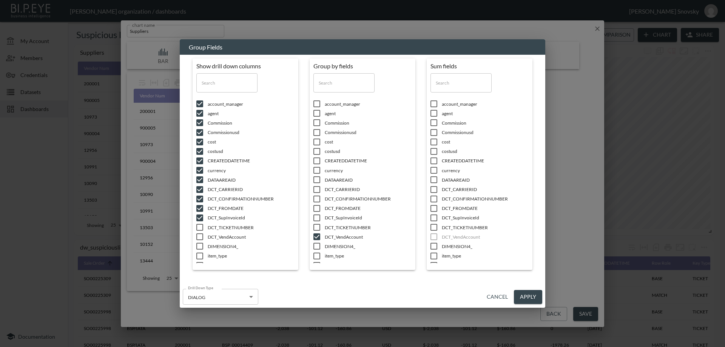
checkbox input "true"
click at [198, 239] on input "checkbox" at bounding box center [200, 237] width 16 height 8
checkbox input "true"
click at [198, 247] on input "checkbox" at bounding box center [200, 247] width 16 height 8
checkbox input "true"
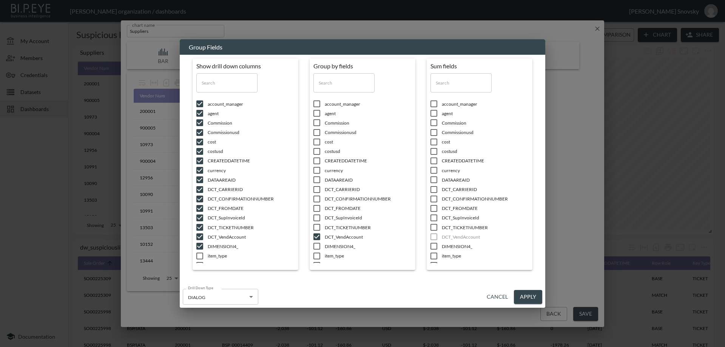
click at [200, 253] on input "checkbox" at bounding box center [200, 256] width 16 height 8
checkbox input "true"
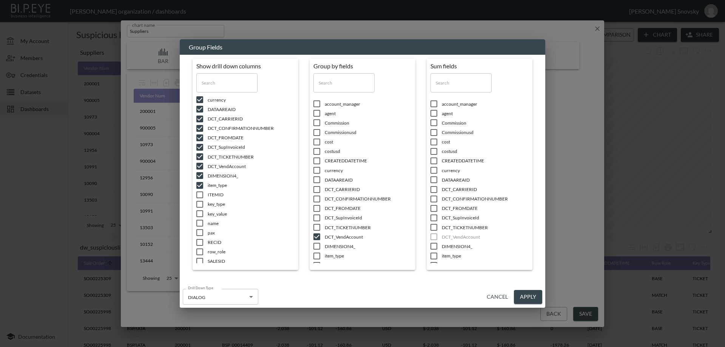
scroll to position [76, 0]
click at [205, 249] on input "checkbox" at bounding box center [200, 247] width 16 height 8
checkbox input "true"
click at [203, 236] on input "checkbox" at bounding box center [200, 238] width 16 height 8
click at [201, 235] on input "checkbox" at bounding box center [200, 238] width 16 height 8
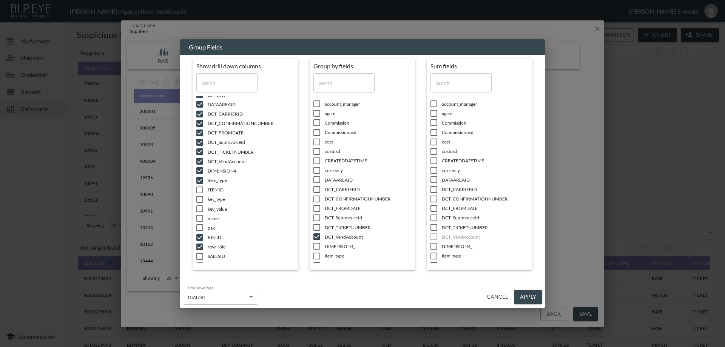
checkbox input "false"
click at [200, 229] on input "checkbox" at bounding box center [200, 228] width 16 height 8
checkbox input "true"
click at [200, 216] on input "checkbox" at bounding box center [200, 219] width 16 height 8
checkbox input "true"
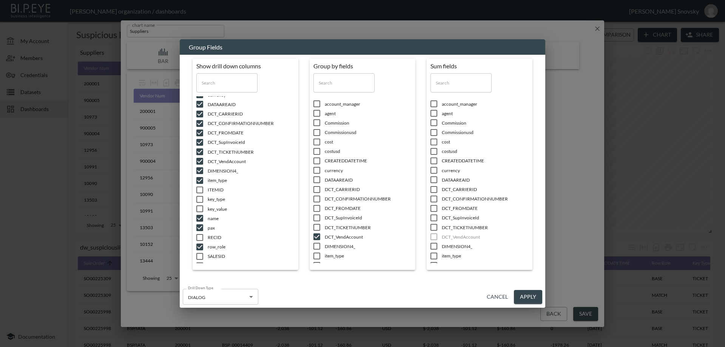
click at [200, 206] on input "checkbox" at bounding box center [200, 209] width 16 height 8
checkbox input "true"
click at [199, 197] on input "checkbox" at bounding box center [200, 200] width 16 height 8
checkbox input "true"
click at [200, 187] on input "checkbox" at bounding box center [200, 190] width 16 height 8
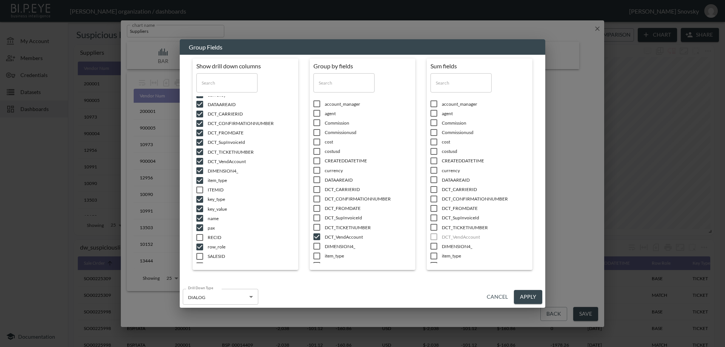
checkbox input "true"
click at [198, 199] on input "checkbox" at bounding box center [200, 199] width 16 height 8
checkbox input "true"
click at [198, 210] on input "checkbox" at bounding box center [200, 208] width 16 height 8
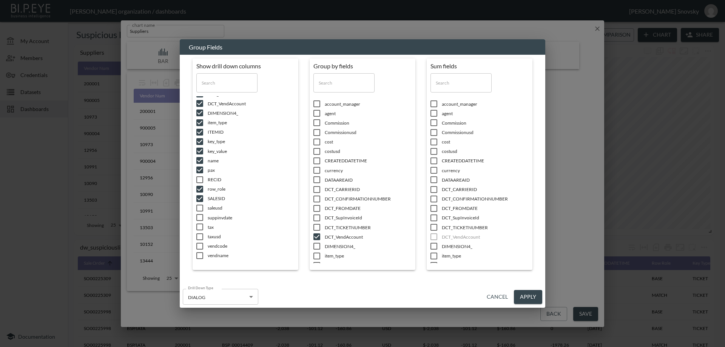
checkbox input "true"
click at [198, 220] on input "checkbox" at bounding box center [200, 218] width 16 height 8
checkbox input "true"
click at [198, 229] on input "checkbox" at bounding box center [200, 227] width 16 height 8
checkbox input "true"
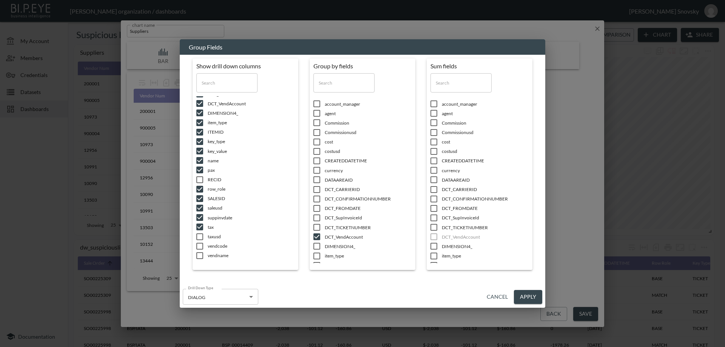
click at [198, 235] on input "checkbox" at bounding box center [200, 237] width 16 height 8
checkbox input "true"
drag, startPoint x: 199, startPoint y: 245, endPoint x: 200, endPoint y: 253, distance: 8.3
click at [199, 246] on input "checkbox" at bounding box center [200, 247] width 16 height 8
checkbox input "true"
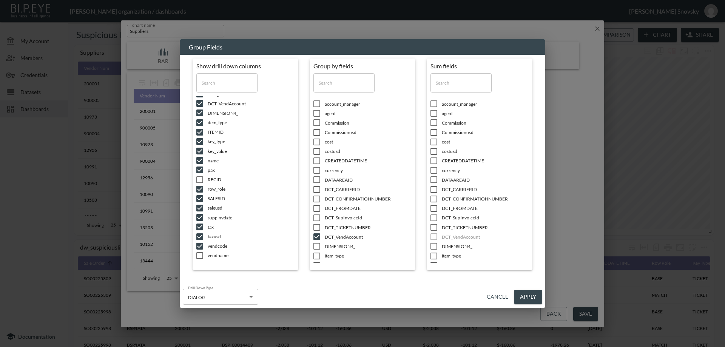
click at [200, 255] on input "checkbox" at bounding box center [200, 256] width 16 height 8
checkbox input "true"
click at [535, 299] on button "Apply" at bounding box center [528, 297] width 28 height 14
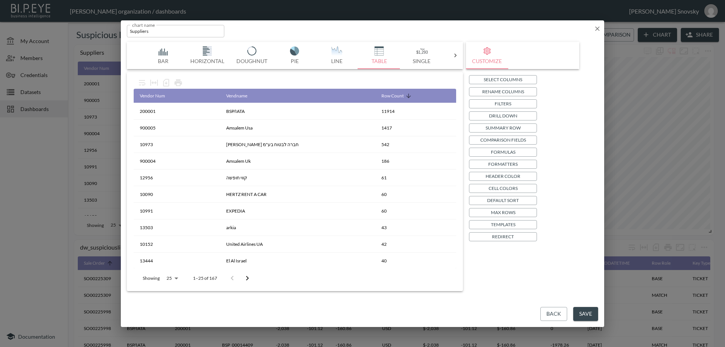
click at [589, 313] on button "Save" at bounding box center [585, 314] width 25 height 14
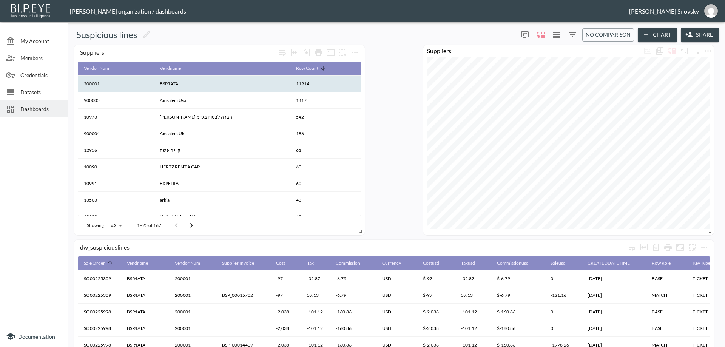
click at [168, 271] on th "BSP/IATA" at bounding box center [145, 279] width 48 height 17
click at [92, 82] on th "200001" at bounding box center [116, 84] width 76 height 17
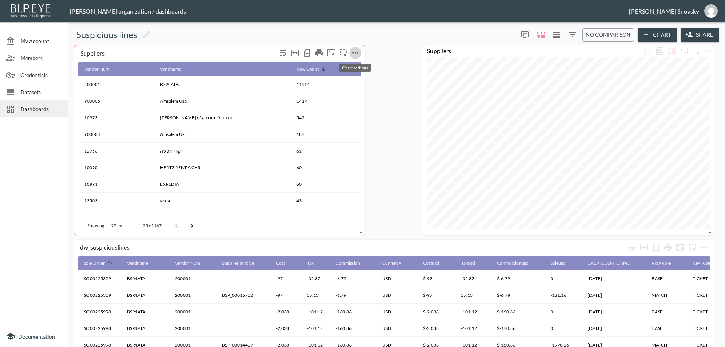
click at [354, 55] on icon "more" at bounding box center [355, 52] width 9 height 9
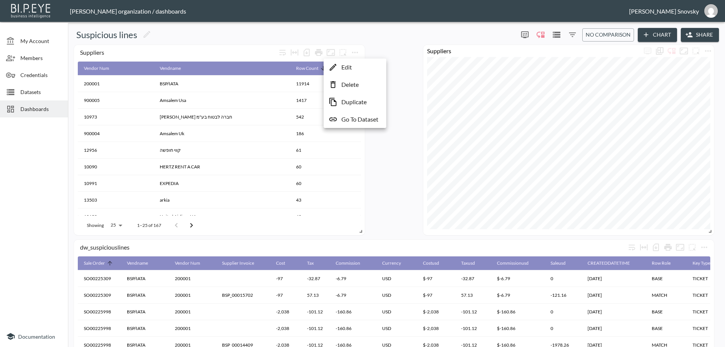
click at [358, 66] on li "Edit" at bounding box center [355, 67] width 59 height 14
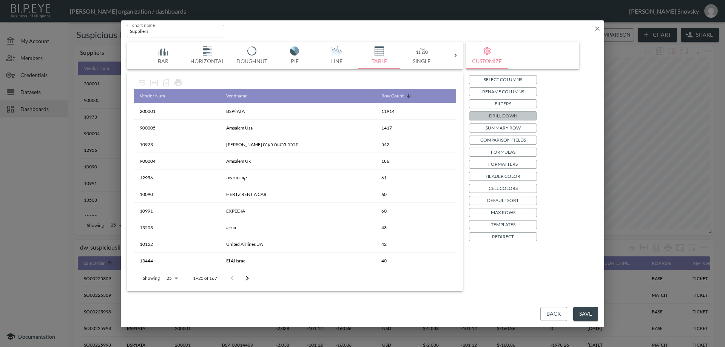
click at [493, 115] on p "Drill Down" at bounding box center [503, 116] width 28 height 8
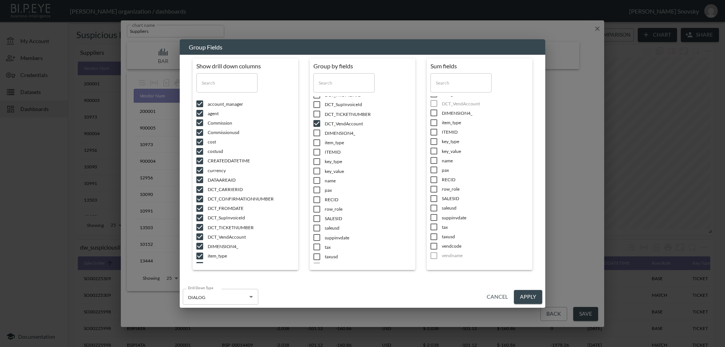
click at [530, 295] on button "Apply" at bounding box center [528, 297] width 28 height 14
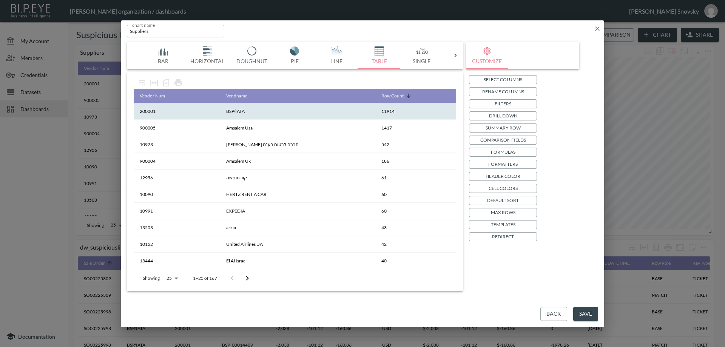
click at [343, 108] on th "BSP/IATA" at bounding box center [297, 111] width 155 height 17
click at [340, 111] on th "BSP/IATA" at bounding box center [297, 111] width 155 height 17
click at [340, 112] on th "BSP/IATA" at bounding box center [297, 111] width 155 height 17
click at [341, 112] on th "BSP/IATA" at bounding box center [297, 111] width 155 height 17
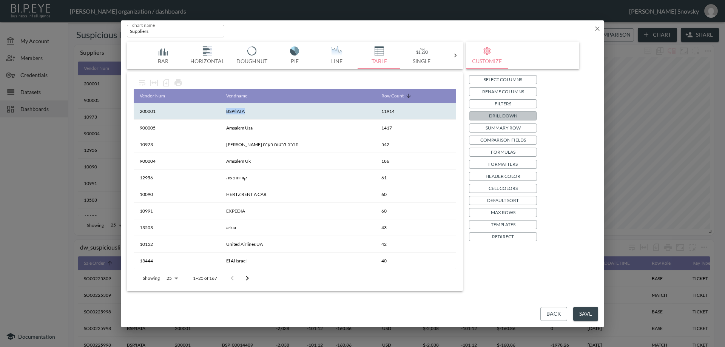
click at [484, 115] on button "Drill Down" at bounding box center [503, 115] width 68 height 9
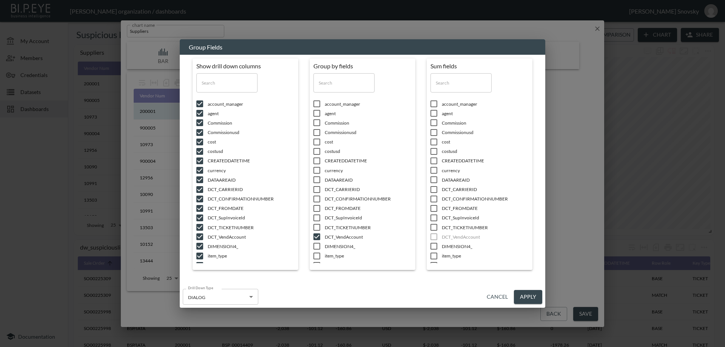
click at [316, 151] on input "checkbox" at bounding box center [317, 152] width 16 height 8
click at [318, 150] on input "checkbox" at bounding box center [317, 152] width 16 height 8
checkbox input "false"
click at [433, 153] on input "checkbox" at bounding box center [434, 152] width 16 height 8
checkbox input "true"
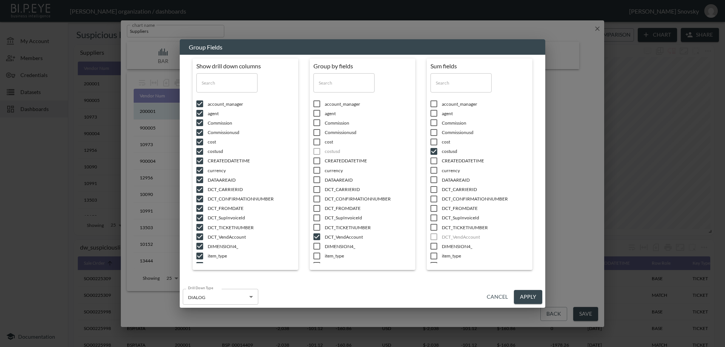
click at [531, 297] on button "Apply" at bounding box center [528, 297] width 28 height 14
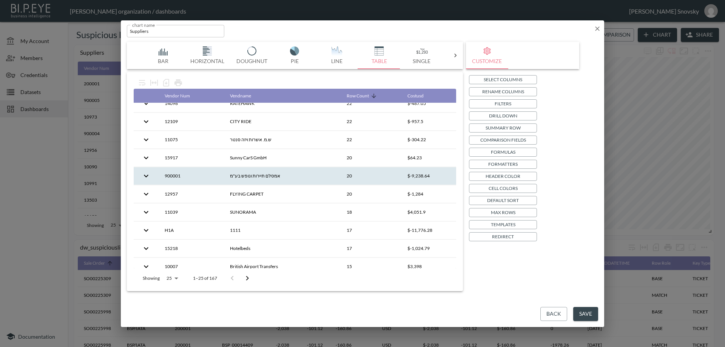
scroll to position [288, 0]
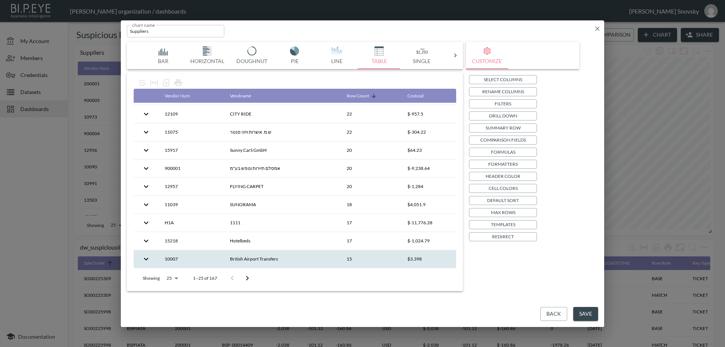
click at [363, 261] on th "15" at bounding box center [371, 259] width 61 height 18
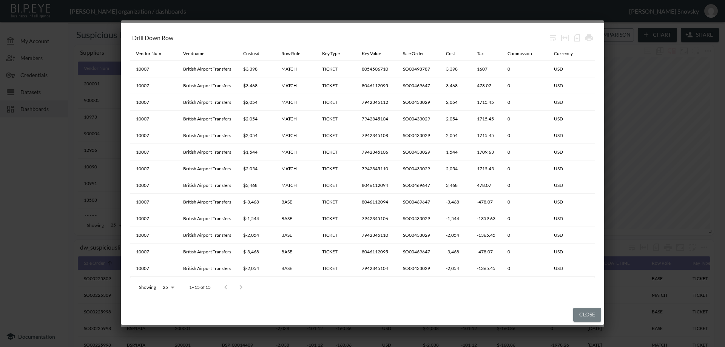
click at [581, 314] on button "Close" at bounding box center [587, 315] width 28 height 14
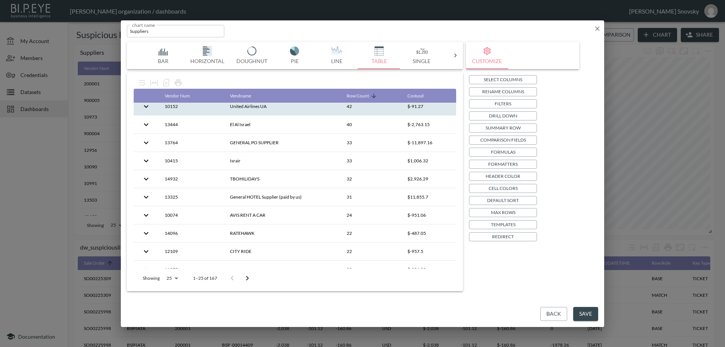
scroll to position [151, 0]
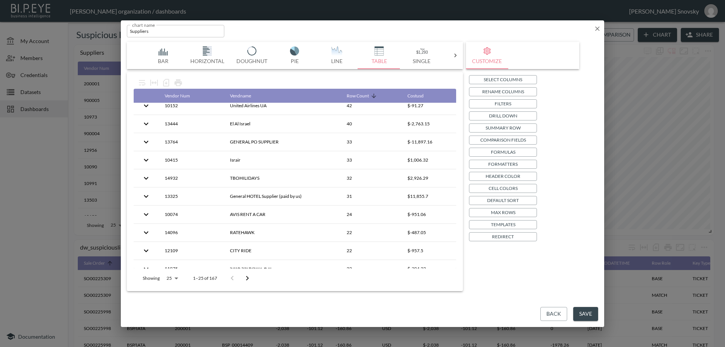
click at [587, 312] on button "Save" at bounding box center [585, 314] width 25 height 14
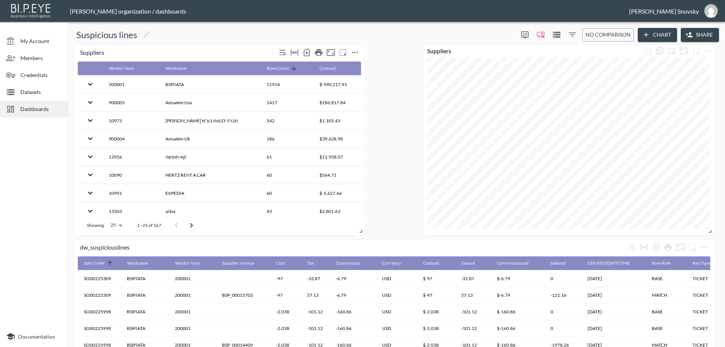
click at [353, 53] on icon "more" at bounding box center [355, 53] width 6 height 2
click at [353, 66] on li "Edit" at bounding box center [355, 67] width 59 height 14
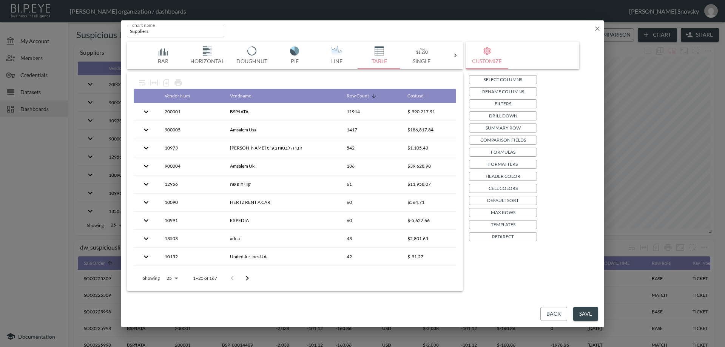
click at [490, 117] on p "Drill Down" at bounding box center [503, 116] width 28 height 8
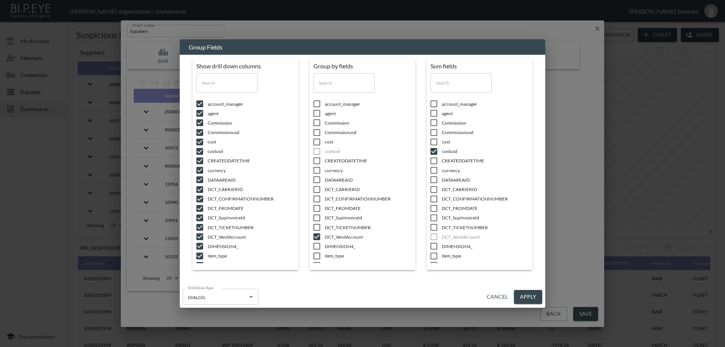
click at [434, 151] on input "checkbox" at bounding box center [434, 152] width 16 height 8
checkbox input "false"
click at [530, 296] on button "Apply" at bounding box center [528, 297] width 28 height 14
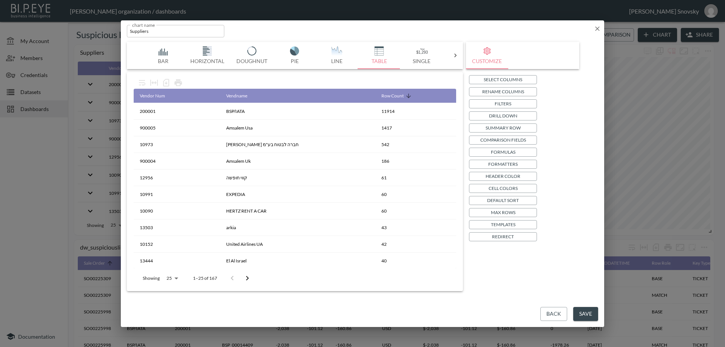
click at [493, 113] on p "Drill Down" at bounding box center [503, 116] width 28 height 8
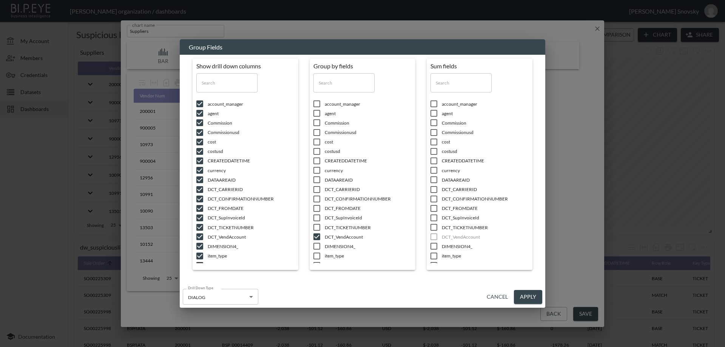
click at [434, 142] on input "checkbox" at bounding box center [434, 142] width 16 height 8
click at [436, 143] on input "checkbox" at bounding box center [434, 142] width 16 height 8
checkbox input "false"
click at [433, 151] on input "checkbox" at bounding box center [434, 152] width 16 height 8
checkbox input "true"
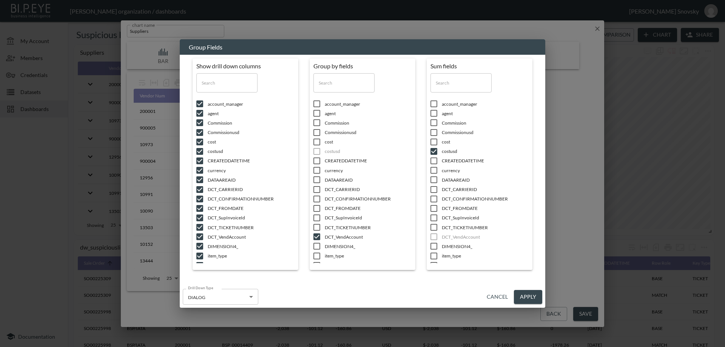
click at [525, 297] on button "Apply" at bounding box center [528, 297] width 28 height 14
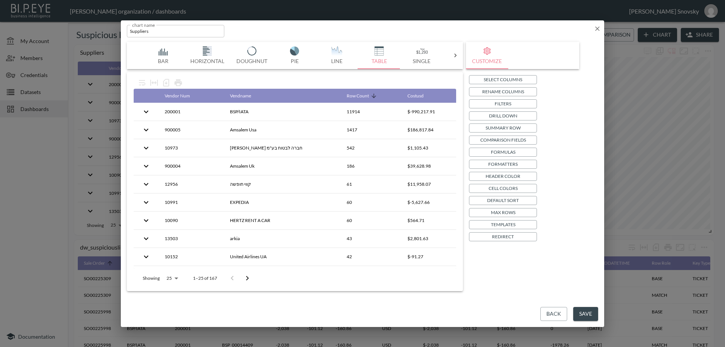
click at [587, 311] on button "Save" at bounding box center [585, 314] width 25 height 14
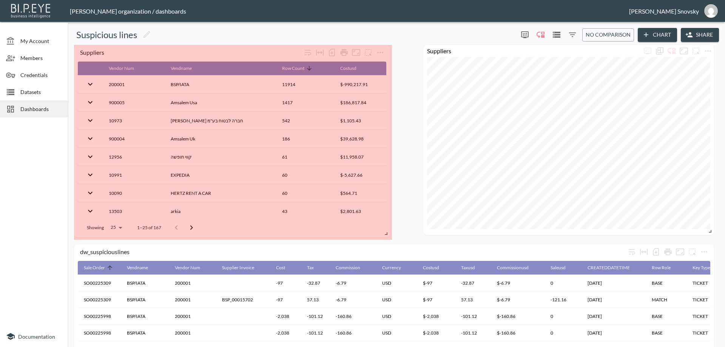
drag, startPoint x: 363, startPoint y: 231, endPoint x: 388, endPoint y: 233, distance: 25.4
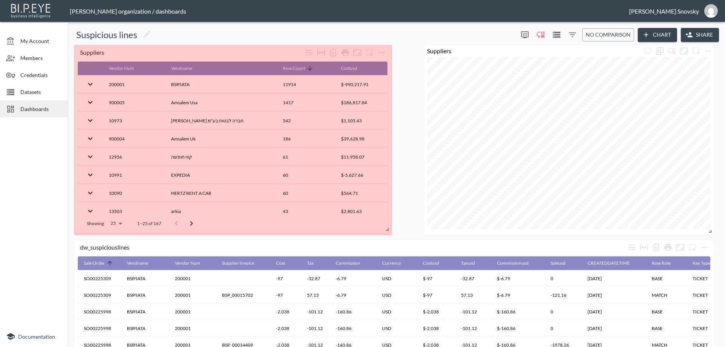
drag, startPoint x: 388, startPoint y: 236, endPoint x: 387, endPoint y: 229, distance: 6.5
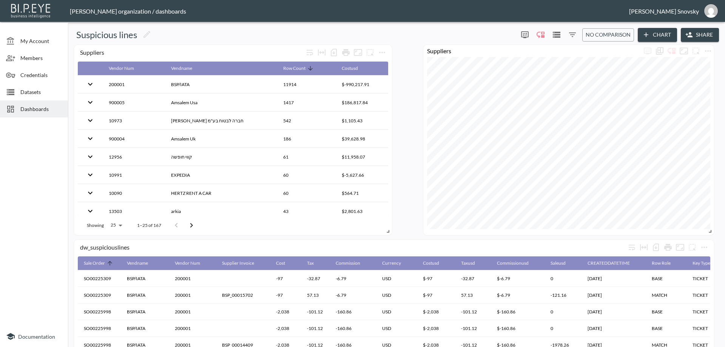
click at [411, 224] on div "dw_suspiciouslines Sale Order Vendname Vendor Num Supplier Invoice Cost Tax Com…" at bounding box center [395, 251] width 648 height 413
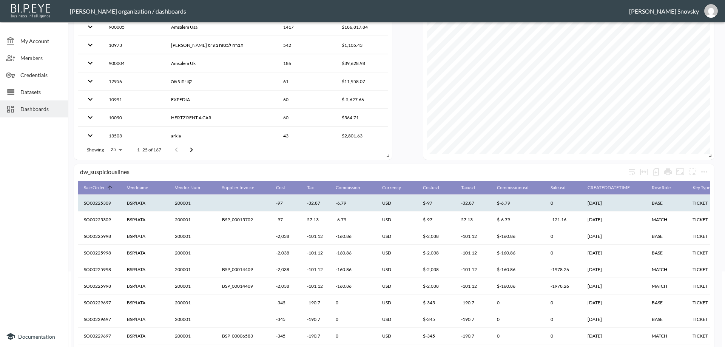
scroll to position [0, 0]
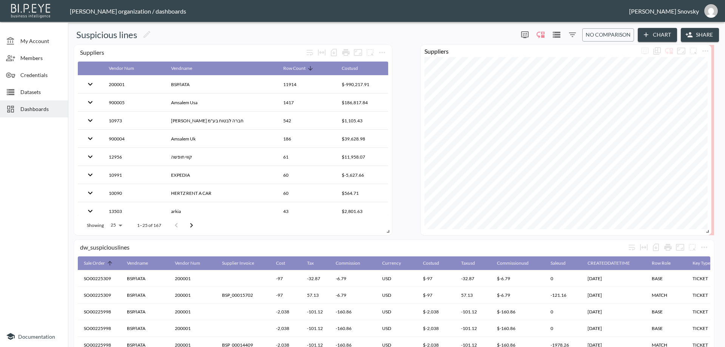
click at [709, 234] on div "Suppliers" at bounding box center [566, 140] width 291 height 190
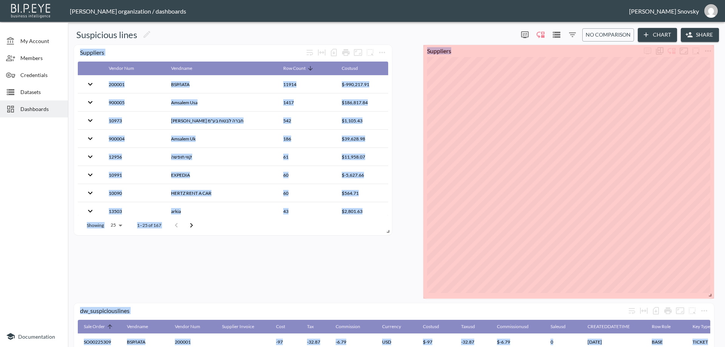
drag, startPoint x: 711, startPoint y: 234, endPoint x: 716, endPoint y: 296, distance: 62.2
click at [716, 296] on div "dw_suspiciouslines Sale Order Vendname Vendor Num Supplier Invoice Cost Tax Com…" at bounding box center [395, 283] width 648 height 476
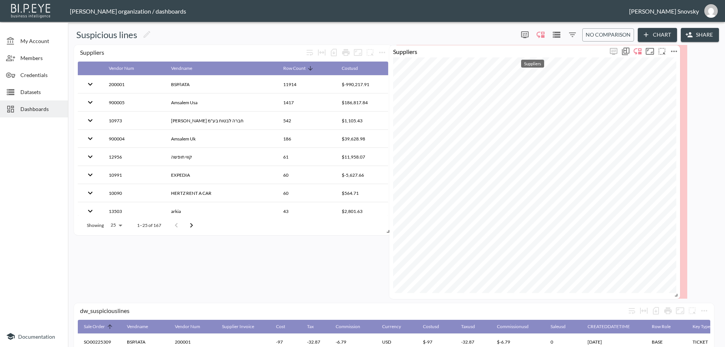
drag, startPoint x: 566, startPoint y: 53, endPoint x: 540, endPoint y: 53, distance: 25.7
click at [540, 53] on div "Suppliers" at bounding box center [499, 51] width 218 height 7
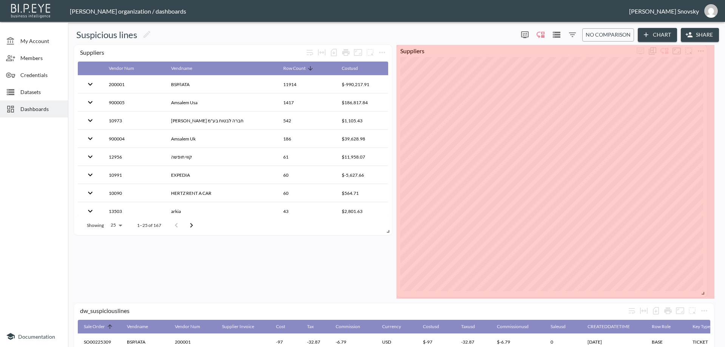
drag, startPoint x: 683, startPoint y: 293, endPoint x: 703, endPoint y: 292, distance: 19.7
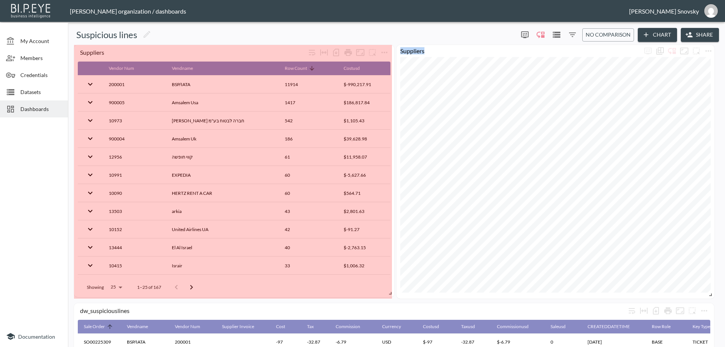
drag, startPoint x: 390, startPoint y: 233, endPoint x: 393, endPoint y: 295, distance: 62.0
click at [393, 295] on span at bounding box center [389, 292] width 8 height 8
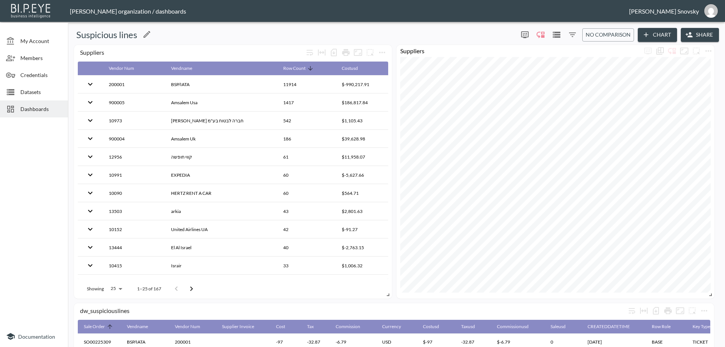
click at [416, 32] on div "Suspicious lines" at bounding box center [293, 35] width 444 height 12
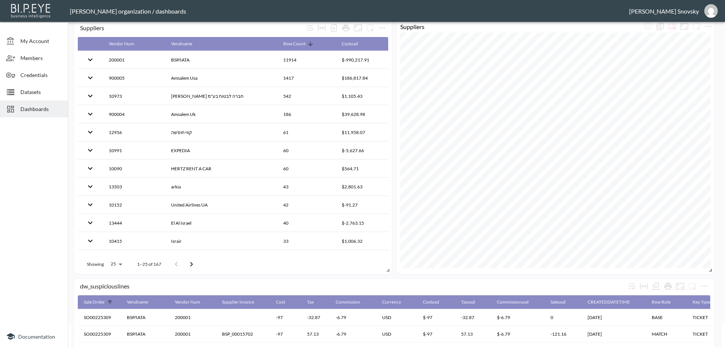
scroll to position [38, 0]
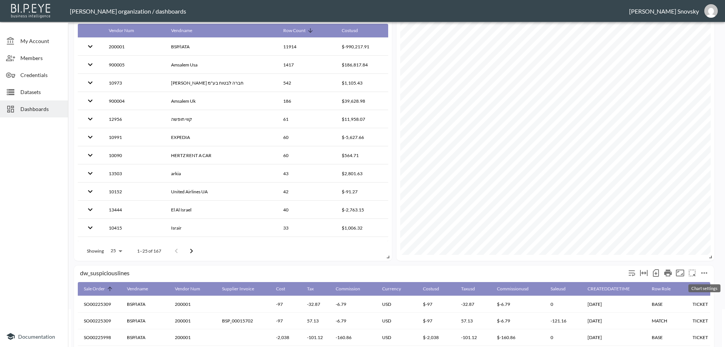
click at [703, 271] on icon "more" at bounding box center [704, 273] width 9 height 9
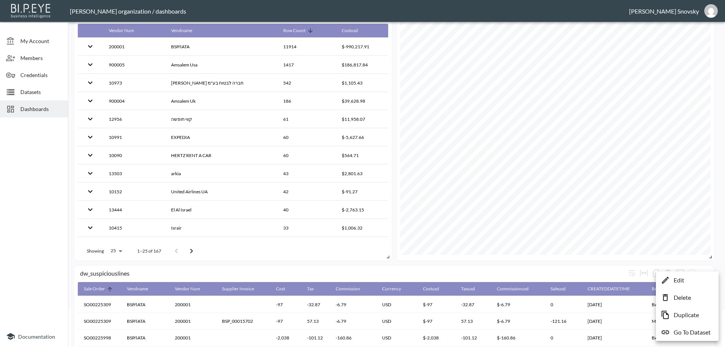
click at [675, 281] on p "Edit" at bounding box center [679, 280] width 11 height 9
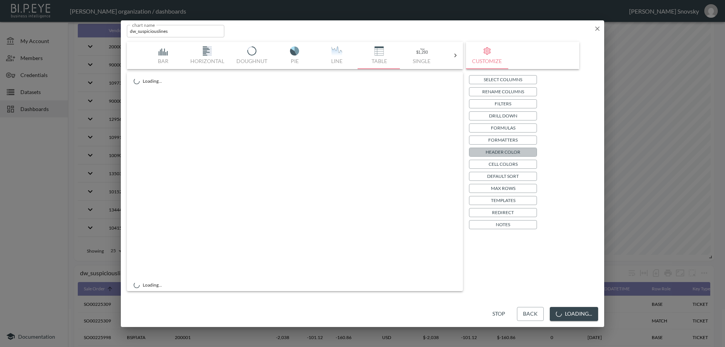
click at [492, 149] on p "Header Color" at bounding box center [503, 152] width 35 height 8
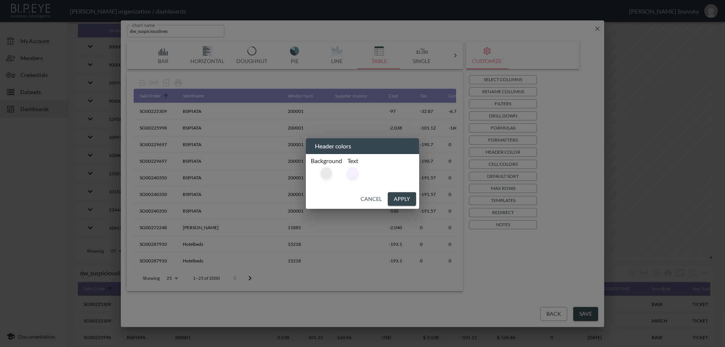
click at [323, 171] on div at bounding box center [326, 172] width 11 height 11
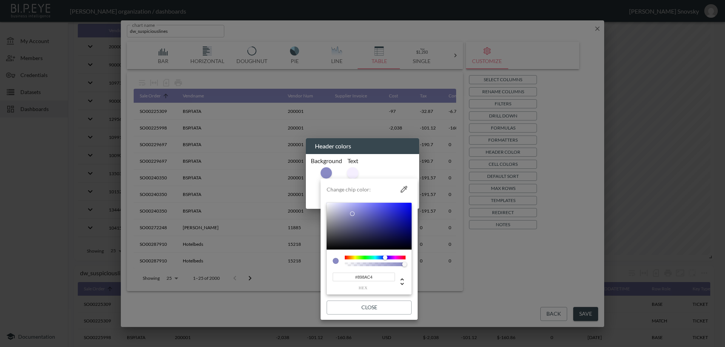
click at [365, 276] on input "#898AC4" at bounding box center [364, 277] width 62 height 9
paste input "243B55"
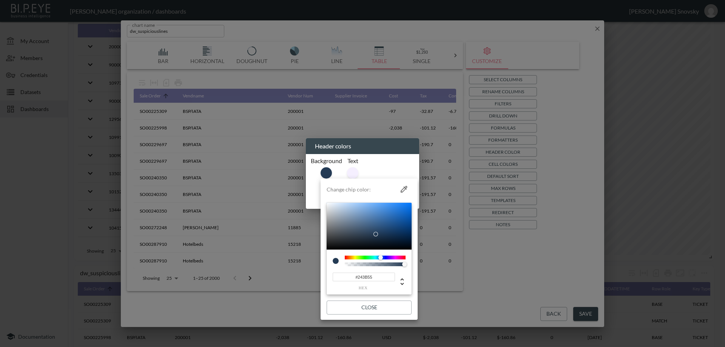
type input "#243B55"
click at [375, 310] on button "Close" at bounding box center [369, 308] width 85 height 14
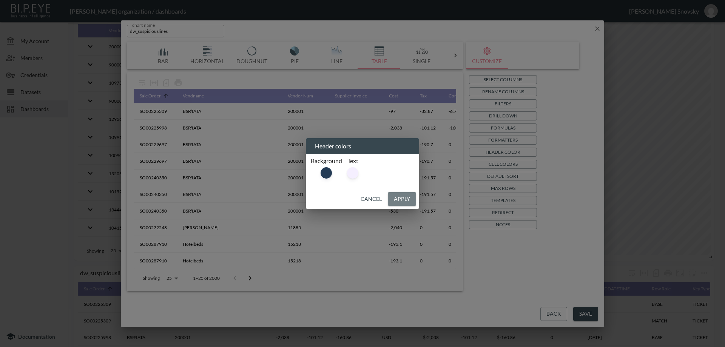
click at [405, 199] on button "Apply" at bounding box center [402, 199] width 28 height 14
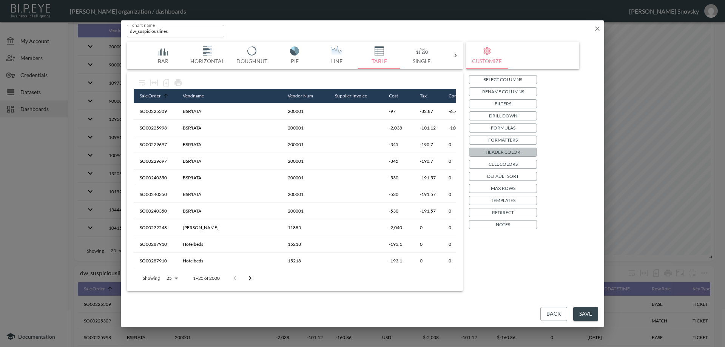
click at [504, 151] on p "Header Color" at bounding box center [503, 152] width 35 height 8
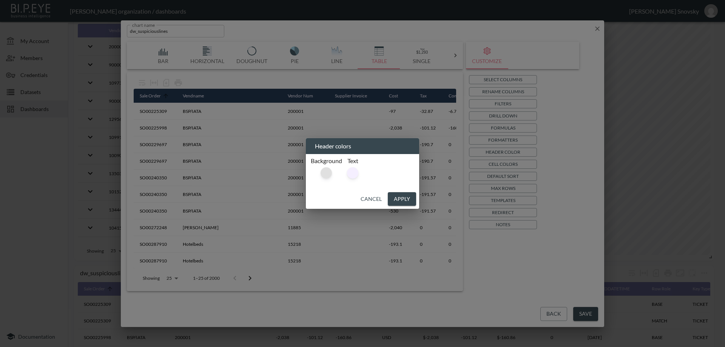
click at [325, 174] on div at bounding box center [326, 172] width 11 height 11
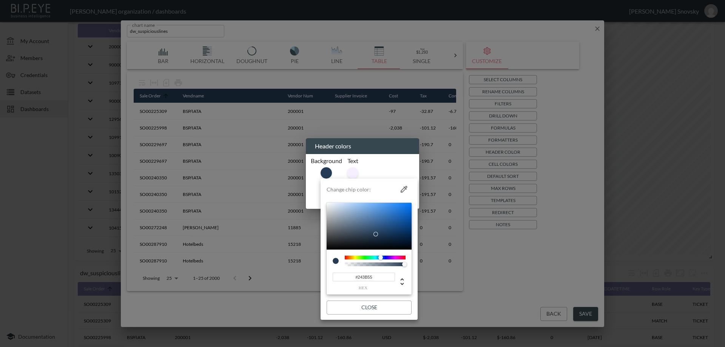
click at [368, 276] on input "#243B55" at bounding box center [364, 277] width 62 height 9
paste input "3E5C76"
type input "#3E5C76"
click at [375, 303] on button "Close" at bounding box center [369, 308] width 85 height 14
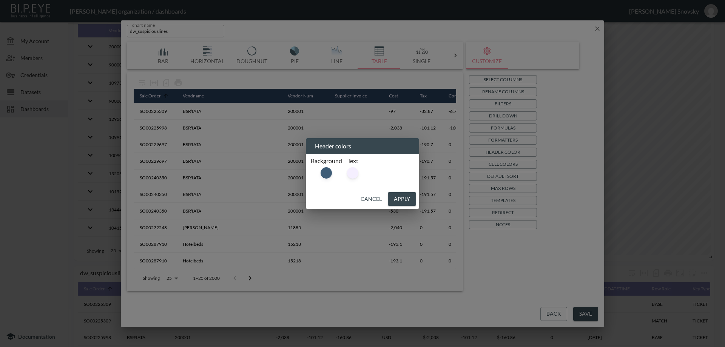
click at [406, 200] on button "Apply" at bounding box center [402, 199] width 28 height 14
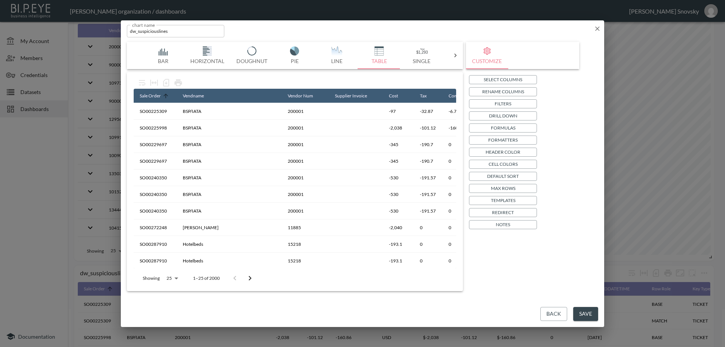
click at [502, 150] on p "Header Color" at bounding box center [503, 152] width 35 height 8
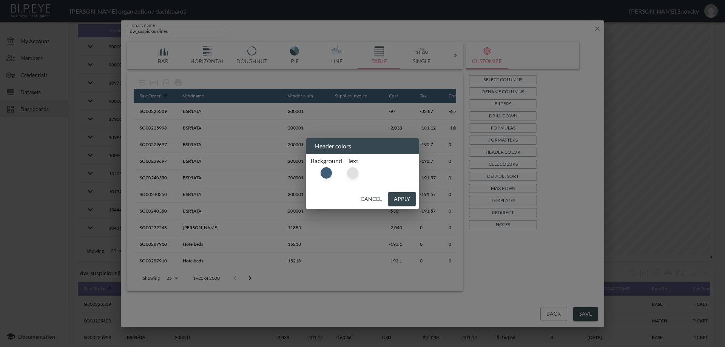
click at [352, 175] on div at bounding box center [352, 172] width 11 height 11
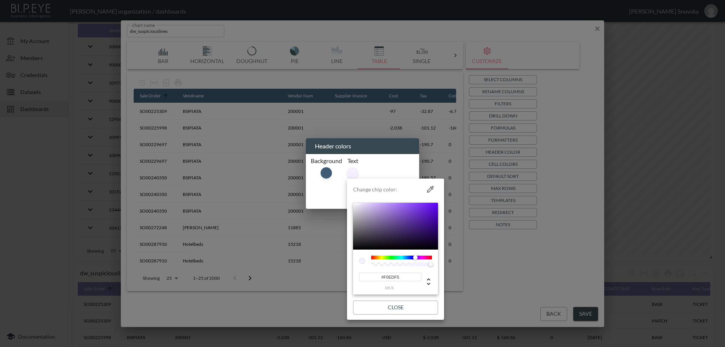
click at [356, 205] on div at bounding box center [395, 226] width 85 height 47
type input "#FBFBFB"
click at [353, 204] on li "Change chip color: #FBFBFB hex Close" at bounding box center [395, 249] width 97 height 135
click at [393, 307] on button "Close" at bounding box center [395, 308] width 85 height 14
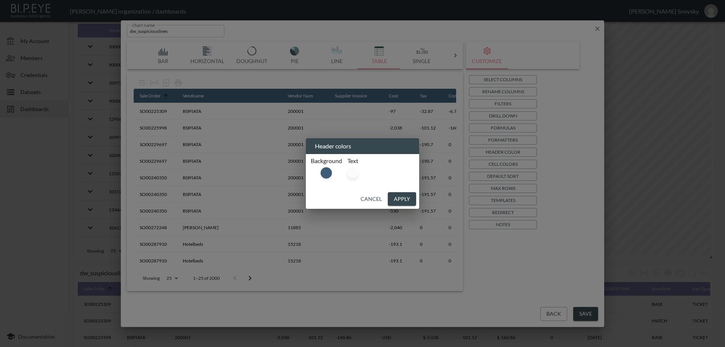
click at [401, 201] on button "Apply" at bounding box center [402, 199] width 28 height 14
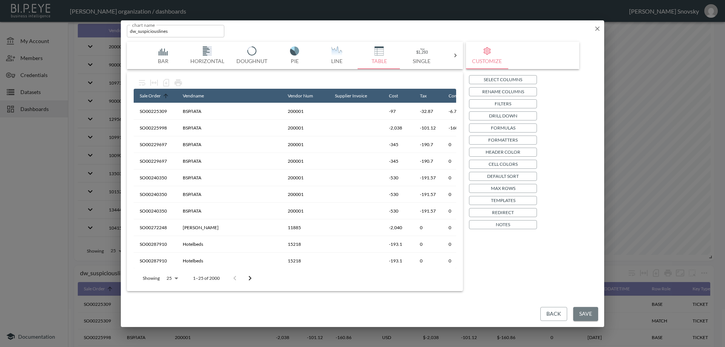
click at [586, 309] on button "Save" at bounding box center [585, 314] width 25 height 14
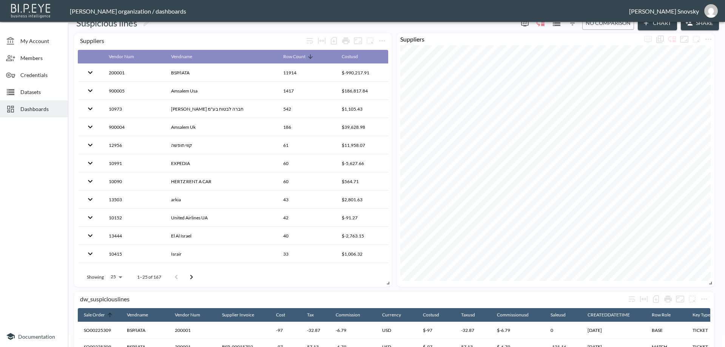
scroll to position [0, 0]
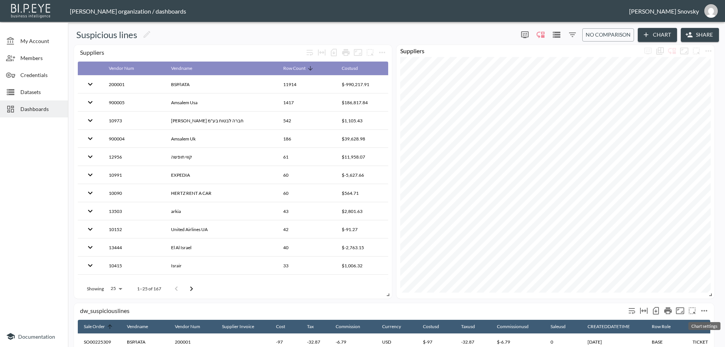
click at [706, 311] on icon "more" at bounding box center [705, 311] width 6 height 2
click at [677, 280] on p "Edit" at bounding box center [679, 280] width 11 height 9
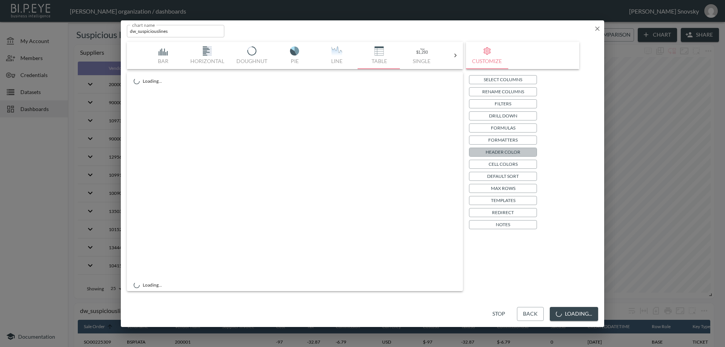
click at [508, 150] on p "Header Color" at bounding box center [503, 152] width 35 height 8
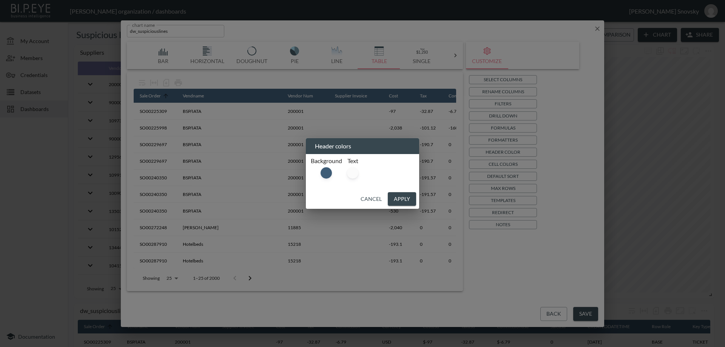
click at [319, 170] on li at bounding box center [326, 173] width 14 height 14
click at [325, 172] on div at bounding box center [326, 172] width 11 height 11
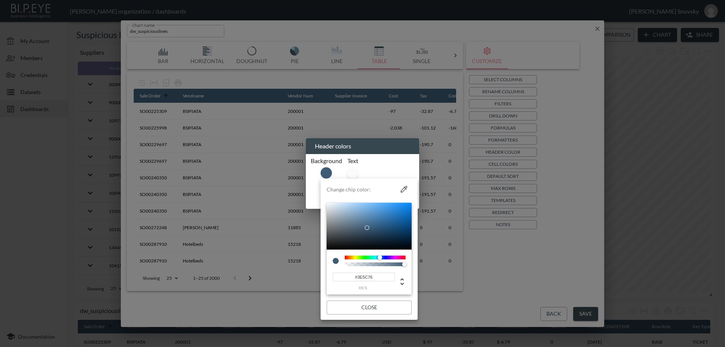
click at [376, 278] on input "#3E5C76" at bounding box center [364, 277] width 62 height 9
paste input "2E3A59"
type input "#2E3A59"
click at [367, 309] on button "Close" at bounding box center [369, 308] width 85 height 14
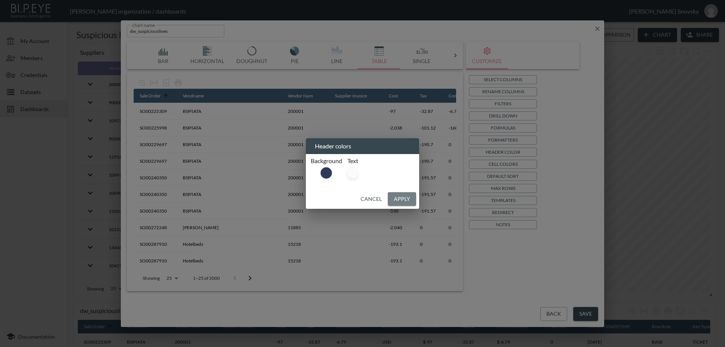
click at [404, 197] on button "Apply" at bounding box center [402, 199] width 28 height 14
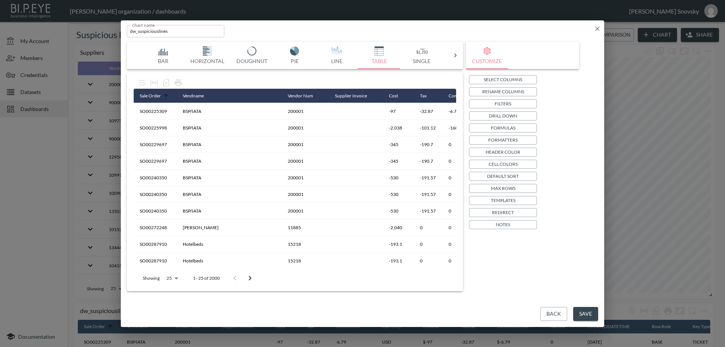
click at [583, 311] on button "Save" at bounding box center [585, 314] width 25 height 14
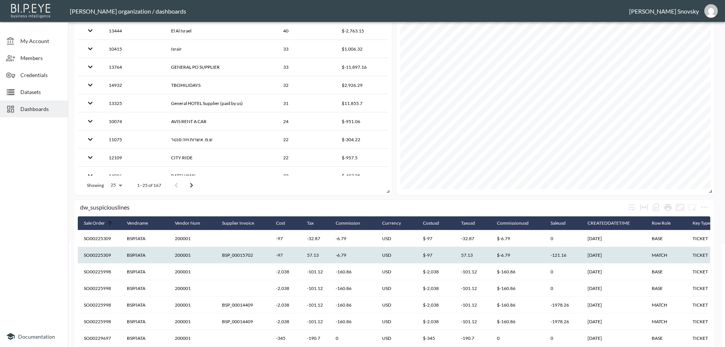
scroll to position [113, 0]
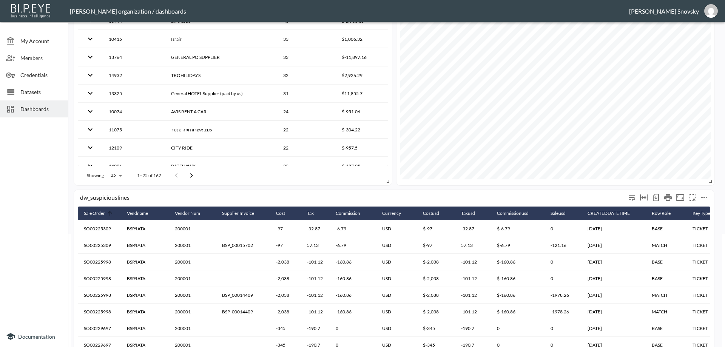
click at [705, 197] on icon "more" at bounding box center [705, 198] width 6 height 2
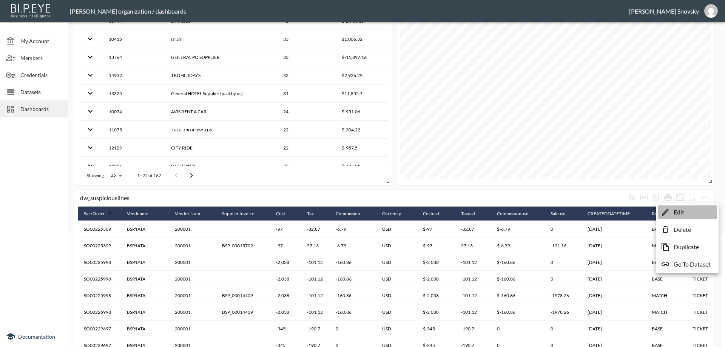
click at [689, 214] on li "Edit" at bounding box center [687, 213] width 59 height 14
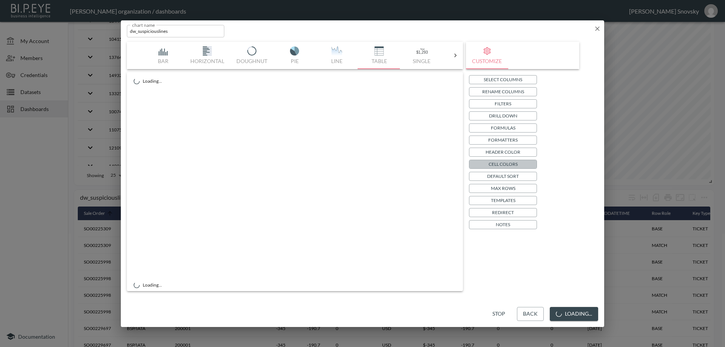
click at [506, 164] on p "Cell Colors" at bounding box center [503, 164] width 29 height 8
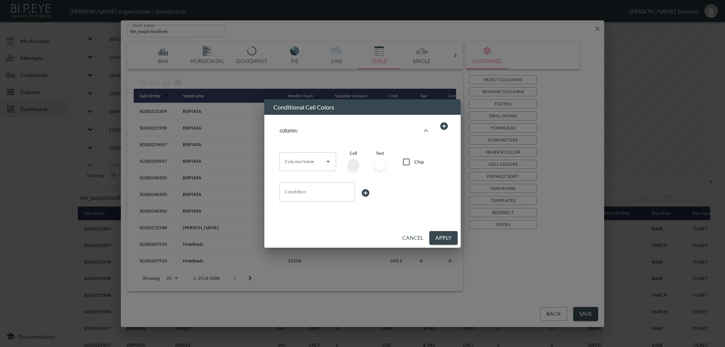
click at [428, 130] on icon "button" at bounding box center [426, 130] width 5 height 3
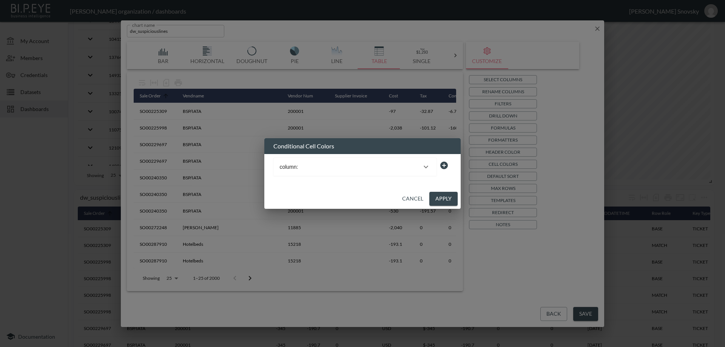
click at [427, 167] on icon "button" at bounding box center [426, 167] width 5 height 3
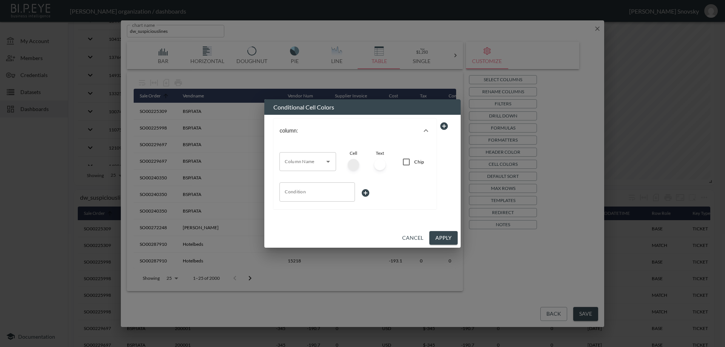
click at [317, 131] on div "column:" at bounding box center [351, 131] width 142 height 6
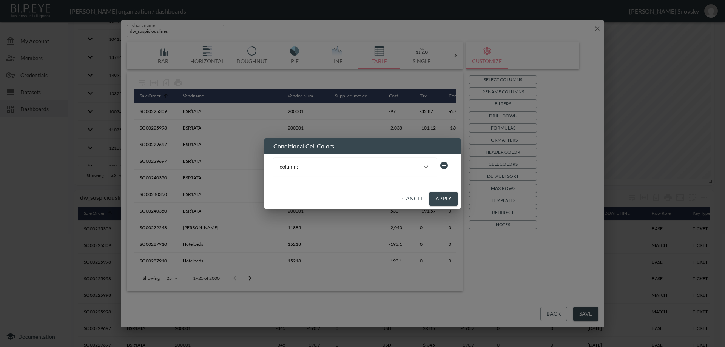
click at [315, 170] on button "column:" at bounding box center [355, 167] width 163 height 18
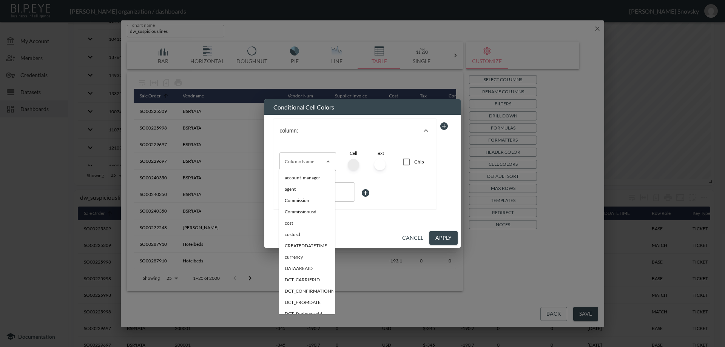
click at [312, 167] on div "Column Name" at bounding box center [308, 161] width 57 height 19
click at [338, 138] on button "column:" at bounding box center [355, 131] width 163 height 24
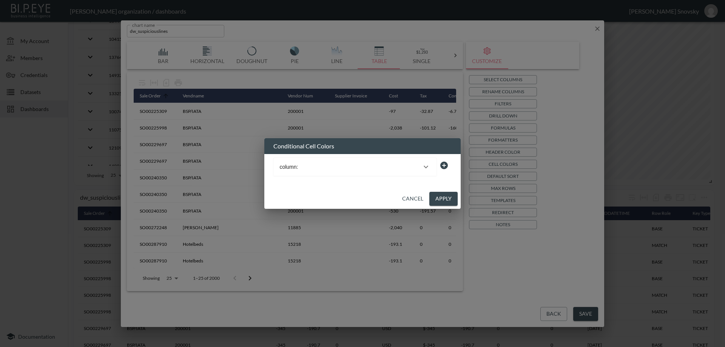
click at [345, 145] on h2 "Conditional Cell Colors" at bounding box center [362, 146] width 196 height 16
click at [349, 167] on div "column:" at bounding box center [351, 167] width 142 height 6
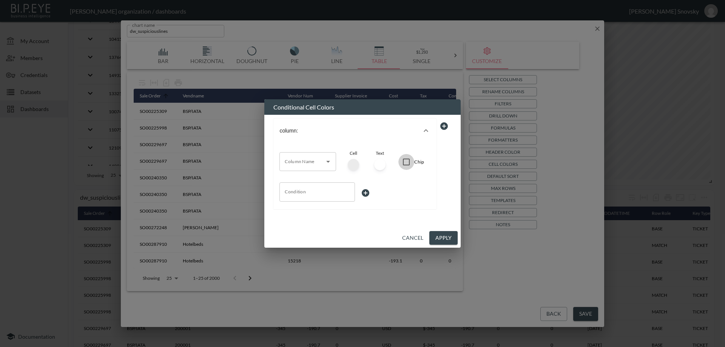
click at [406, 160] on input "Chip" at bounding box center [407, 162] width 16 height 16
checkbox input "true"
click at [351, 163] on div at bounding box center [353, 164] width 11 height 11
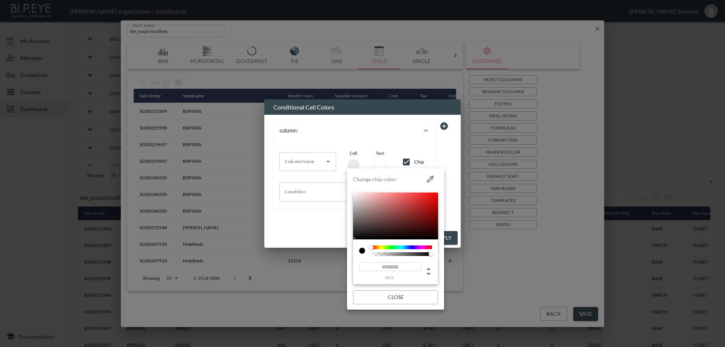
click at [394, 270] on input "#000000" at bounding box center [390, 267] width 62 height 9
paste input "4A5A77"
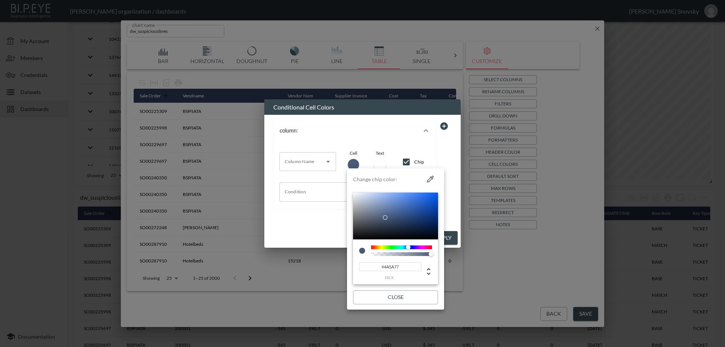
type input "#4A5A77"
click at [394, 295] on button "Close" at bounding box center [395, 298] width 85 height 14
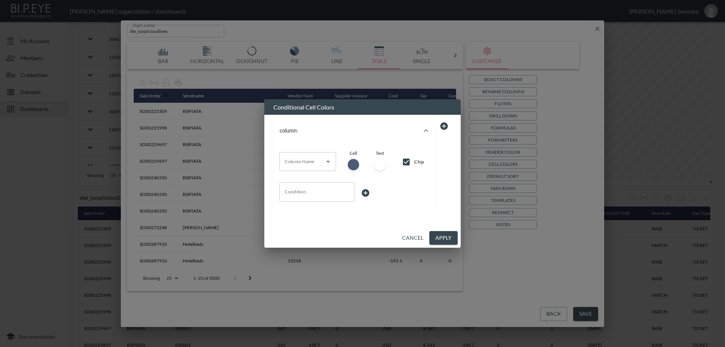
click at [440, 238] on button "Apply" at bounding box center [444, 238] width 28 height 14
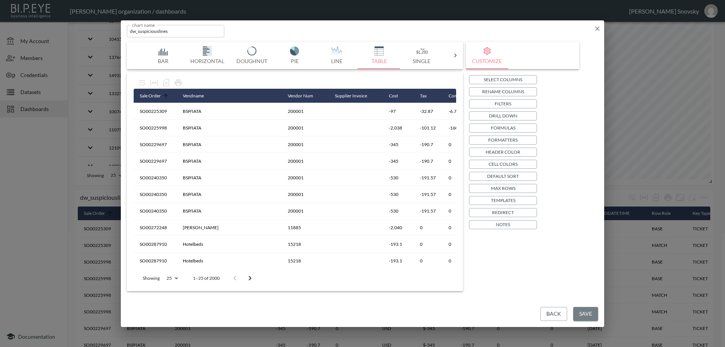
click at [583, 313] on button "Save" at bounding box center [585, 314] width 25 height 14
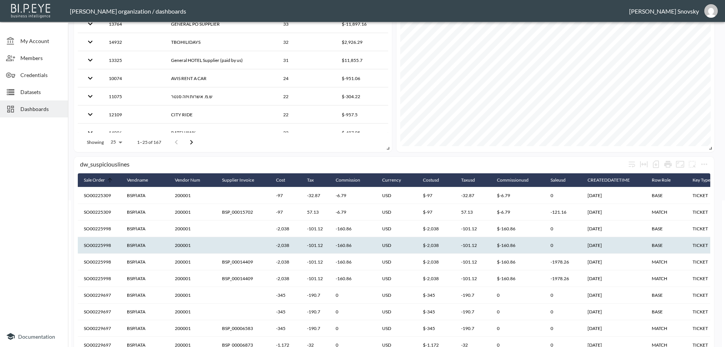
scroll to position [151, 0]
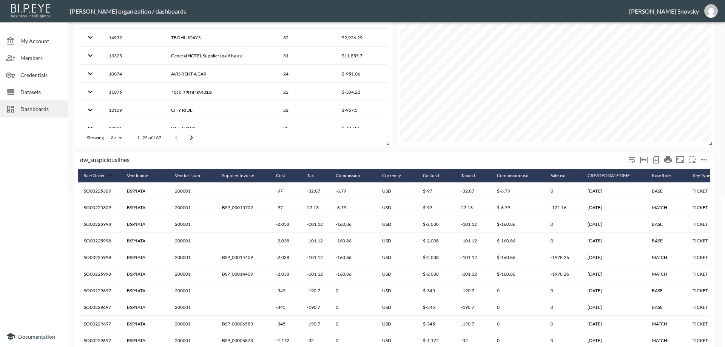
click at [703, 159] on icon "more" at bounding box center [704, 159] width 9 height 9
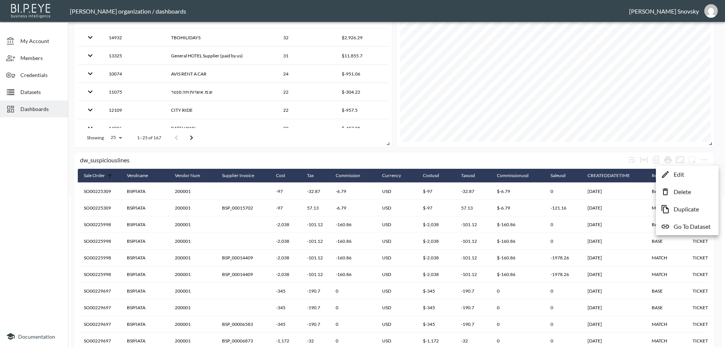
click at [679, 173] on p "Edit" at bounding box center [679, 174] width 11 height 9
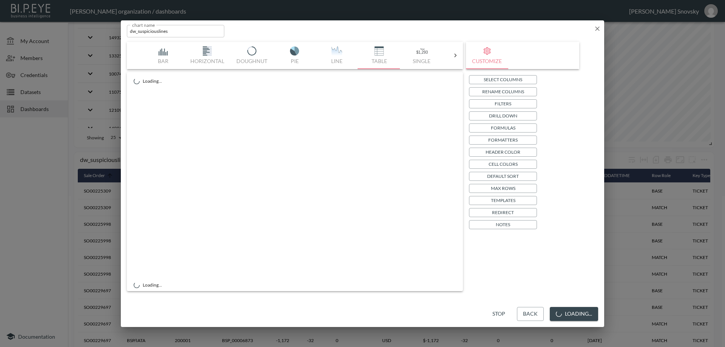
click at [515, 162] on p "Cell Colors" at bounding box center [503, 164] width 29 height 8
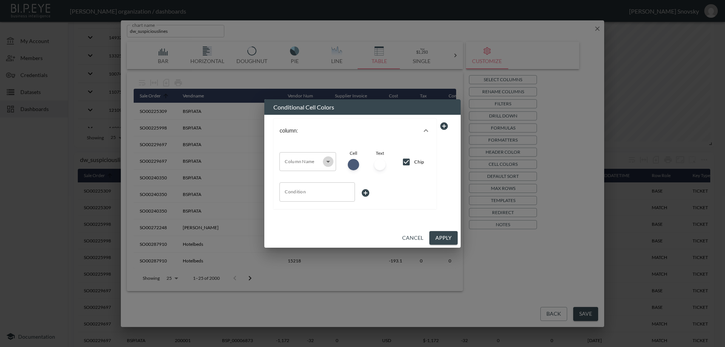
click at [328, 159] on icon "Open" at bounding box center [328, 161] width 9 height 9
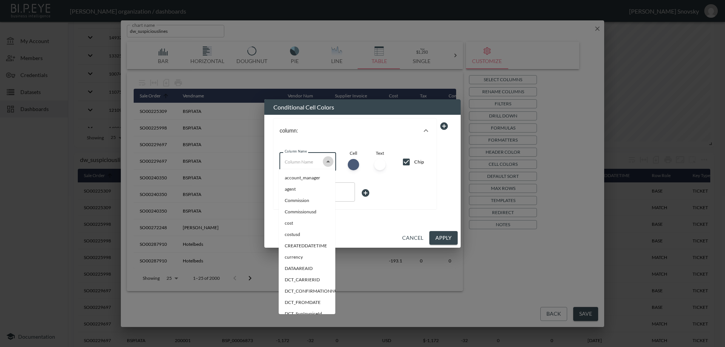
click at [329, 158] on icon "Close" at bounding box center [328, 161] width 9 height 9
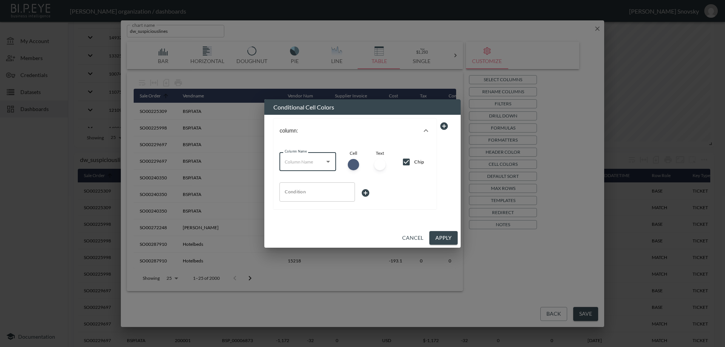
click at [407, 235] on button "Cancel" at bounding box center [412, 238] width 27 height 14
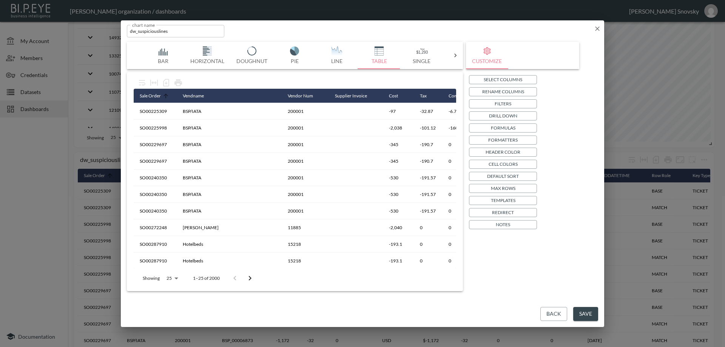
click at [549, 314] on button "Back" at bounding box center [554, 314] width 27 height 14
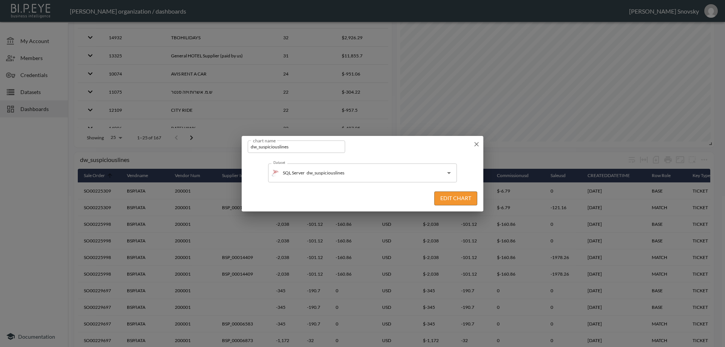
click at [479, 147] on icon "button" at bounding box center [477, 145] width 8 height 8
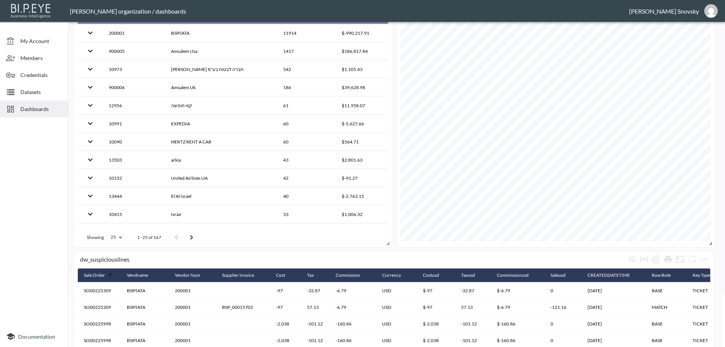
scroll to position [0, 0]
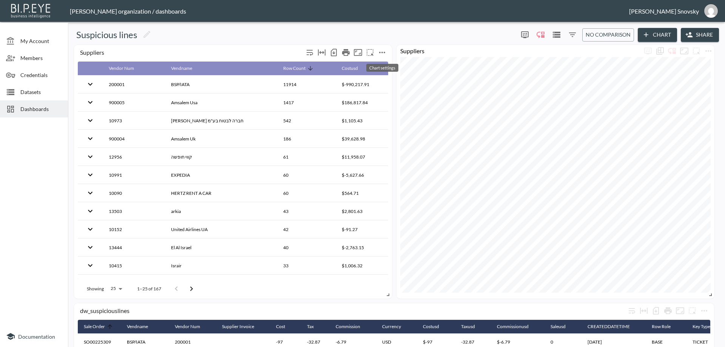
click at [382, 50] on icon "more" at bounding box center [382, 52] width 9 height 9
click at [383, 67] on li "Edit" at bounding box center [382, 67] width 59 height 14
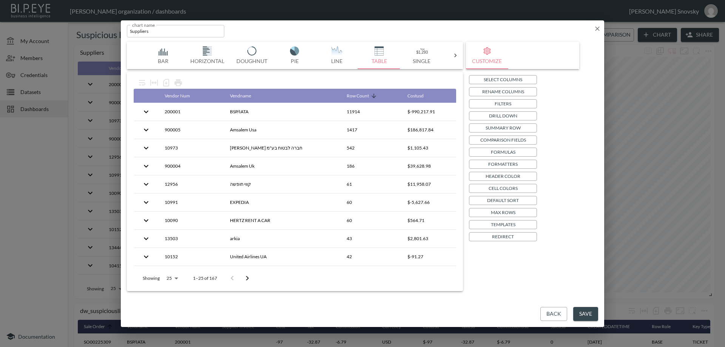
click at [513, 179] on p "Header Color" at bounding box center [503, 176] width 35 height 8
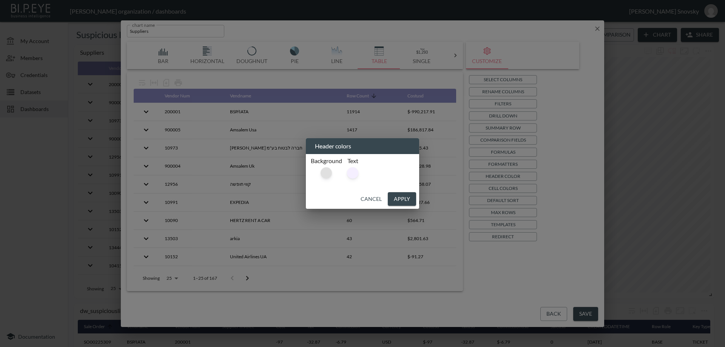
click at [328, 175] on div at bounding box center [326, 172] width 11 height 11
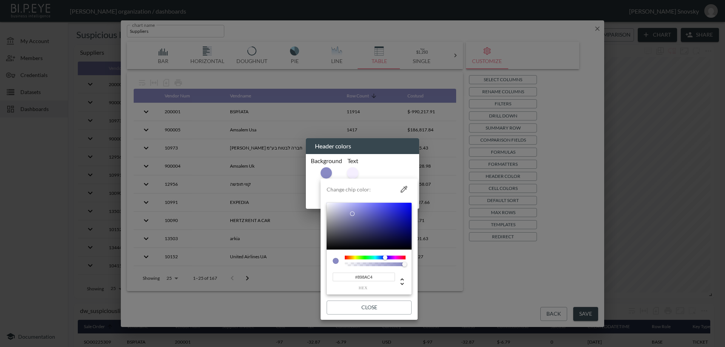
click at [369, 276] on input "#898AC4" at bounding box center [364, 277] width 62 height 9
click at [368, 277] on input "#898AC4" at bounding box center [364, 277] width 62 height 9
paste input "006D77"
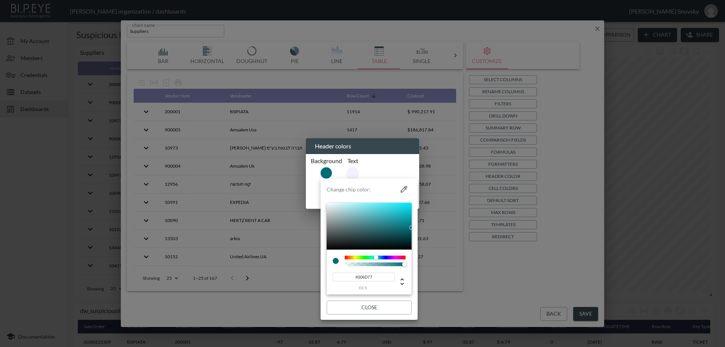
type input "#006D77"
click at [379, 310] on button "Close" at bounding box center [369, 308] width 85 height 14
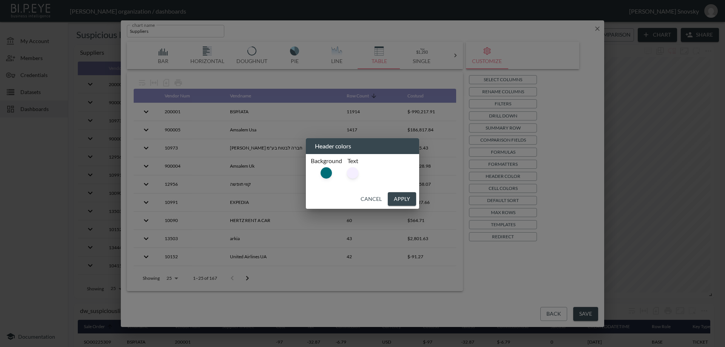
click at [404, 196] on button "Apply" at bounding box center [402, 199] width 28 height 14
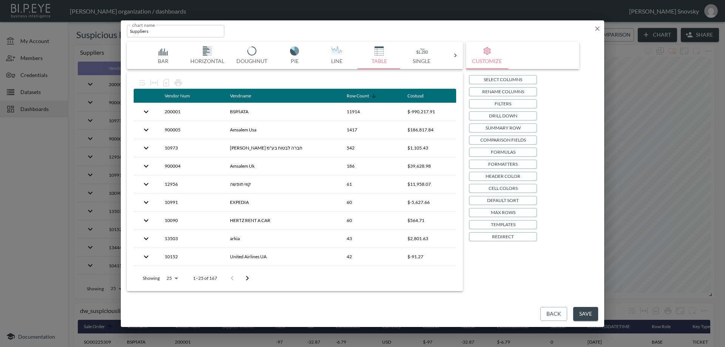
click at [584, 309] on button "Save" at bounding box center [585, 314] width 25 height 14
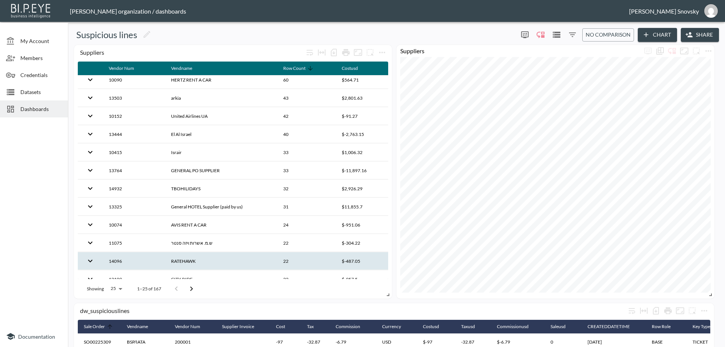
click at [190, 262] on th "RATEHAWK" at bounding box center [221, 261] width 112 height 18
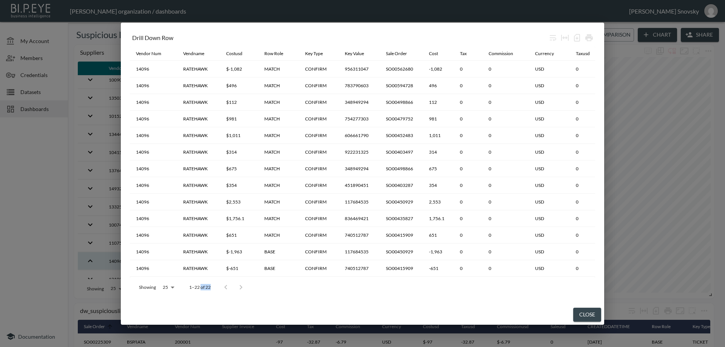
drag, startPoint x: 201, startPoint y: 278, endPoint x: 233, endPoint y: 278, distance: 32.1
click at [233, 278] on div "Showing 25 25 1–22 of 22" at bounding box center [189, 288] width 119 height 20
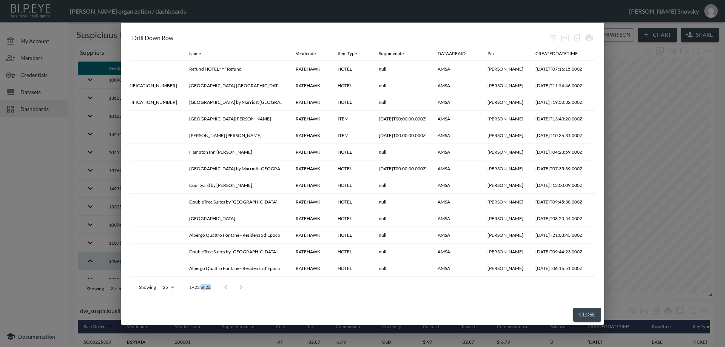
scroll to position [0, 808]
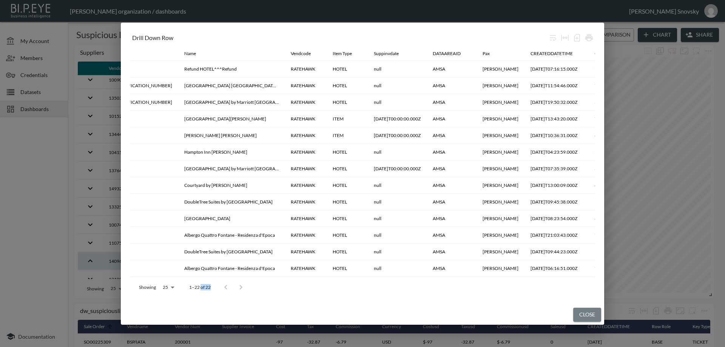
click at [581, 317] on button "Close" at bounding box center [587, 315] width 28 height 14
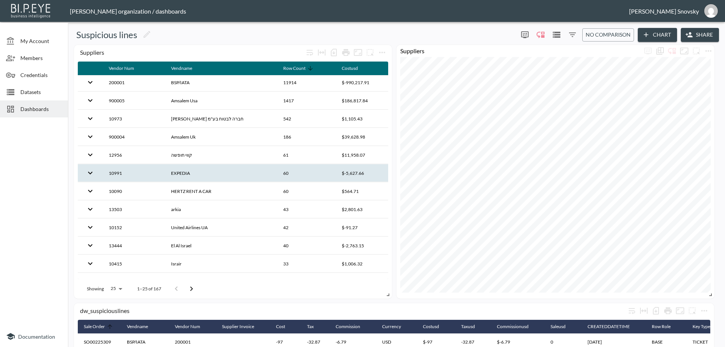
scroll to position [0, 0]
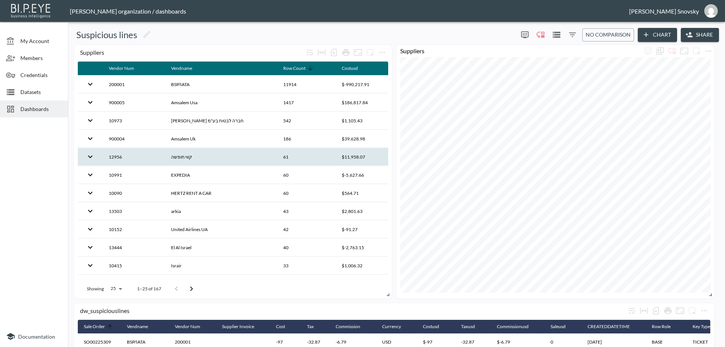
click at [206, 154] on th "קווי חופשה" at bounding box center [221, 157] width 112 height 18
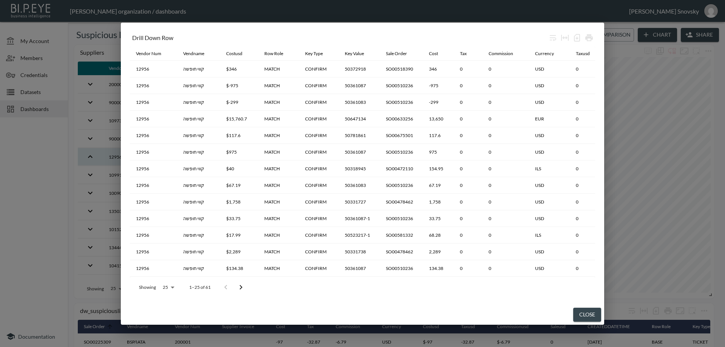
click at [579, 313] on button "Close" at bounding box center [587, 315] width 28 height 14
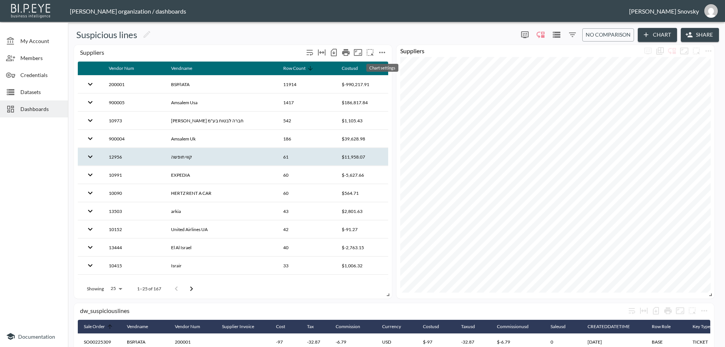
click at [382, 54] on icon "more" at bounding box center [382, 52] width 9 height 9
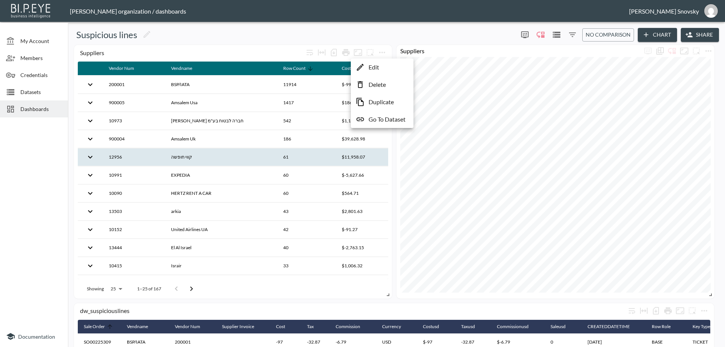
click at [378, 65] on p "Edit" at bounding box center [374, 67] width 11 height 9
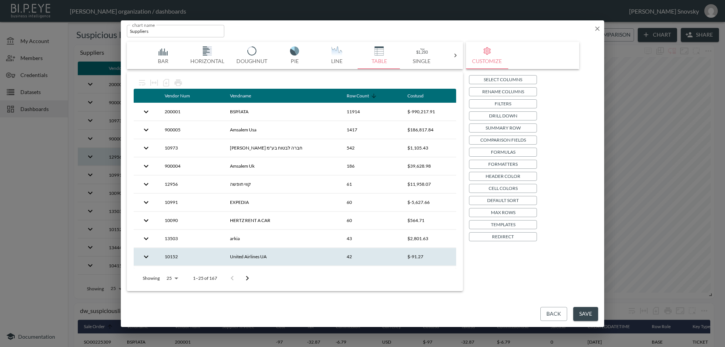
click at [297, 255] on th "United Airlines UA" at bounding box center [282, 257] width 117 height 18
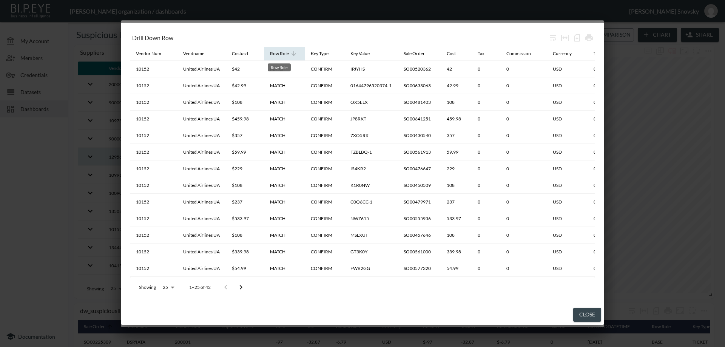
drag, startPoint x: 319, startPoint y: 56, endPoint x: 274, endPoint y: 55, distance: 44.6
drag, startPoint x: 275, startPoint y: 53, endPoint x: 312, endPoint y: 56, distance: 37.2
click at [579, 313] on button "Close" at bounding box center [587, 315] width 28 height 14
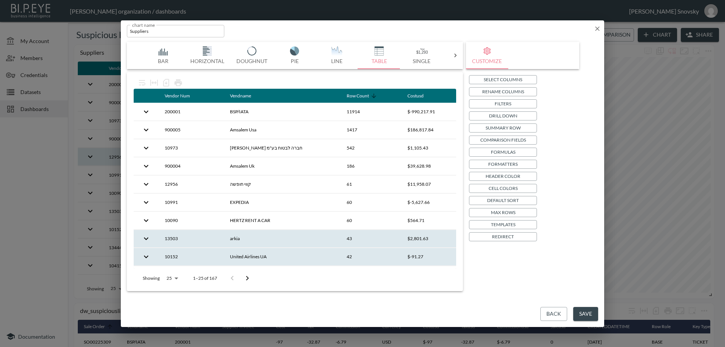
click at [366, 240] on th "43" at bounding box center [371, 239] width 61 height 18
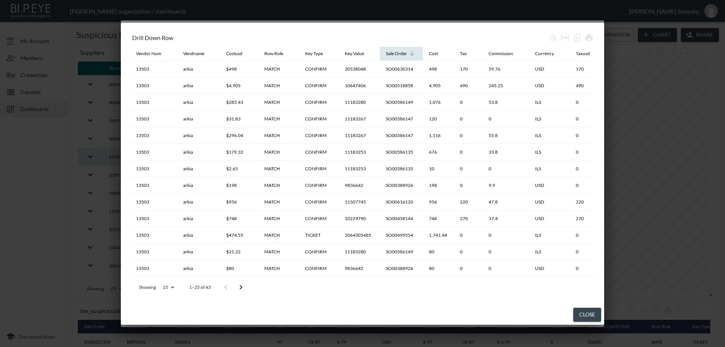
click at [414, 55] on icon at bounding box center [412, 53] width 7 height 7
drag, startPoint x: 419, startPoint y: 56, endPoint x: 403, endPoint y: 57, distance: 16.2
click at [404, 57] on th "Sale Order" at bounding box center [401, 54] width 43 height 14
drag, startPoint x: 385, startPoint y: 53, endPoint x: 333, endPoint y: 58, distance: 52.0
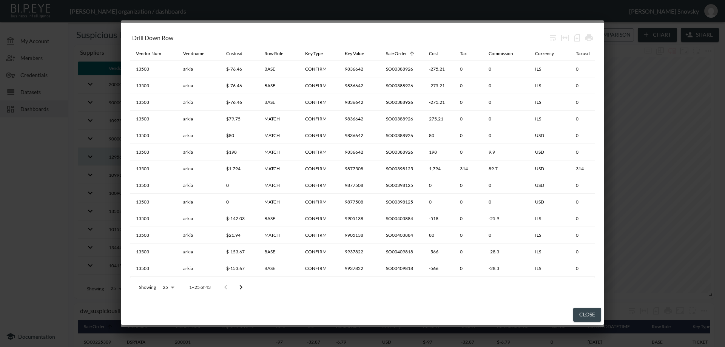
click at [589, 313] on button "Close" at bounding box center [587, 315] width 28 height 14
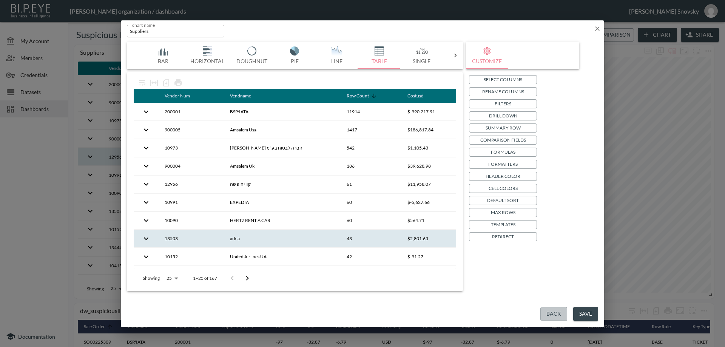
click at [557, 314] on button "Back" at bounding box center [554, 314] width 27 height 14
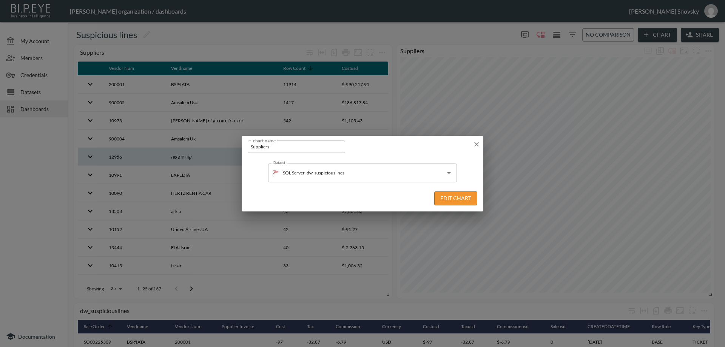
click at [473, 147] on icon "button" at bounding box center [477, 145] width 8 height 8
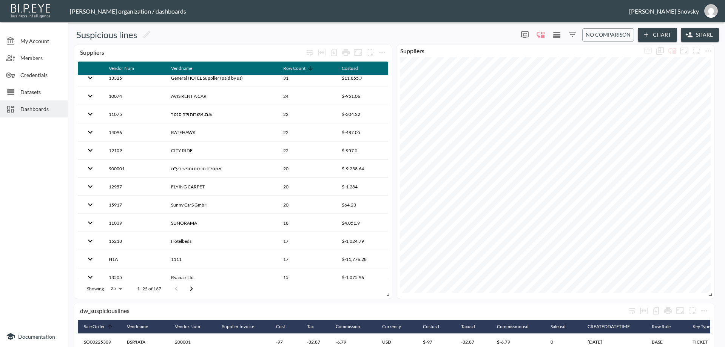
scroll to position [250, 0]
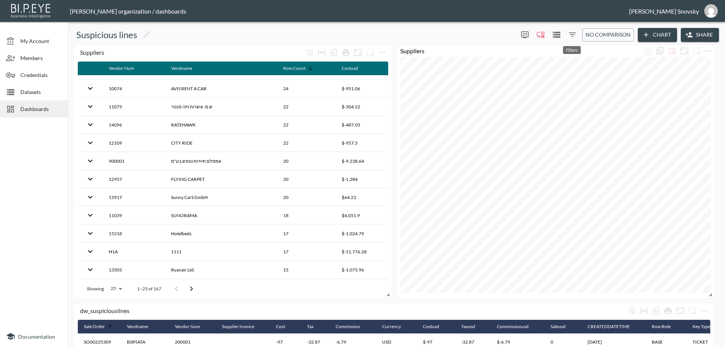
click at [573, 37] on icon "Filters" at bounding box center [572, 34] width 9 height 9
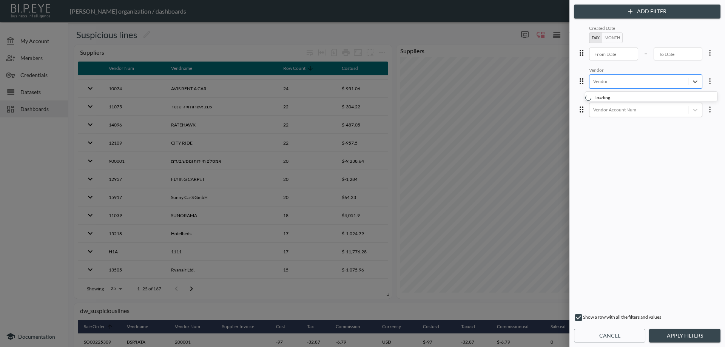
click at [607, 83] on div at bounding box center [639, 81] width 91 height 7
click at [594, 104] on input "[PERSON_NAME] RENT A CAR" at bounding box center [592, 103] width 16 height 16
type input "SHL"
click at [686, 336] on button "Apply Filters" at bounding box center [684, 336] width 71 height 14
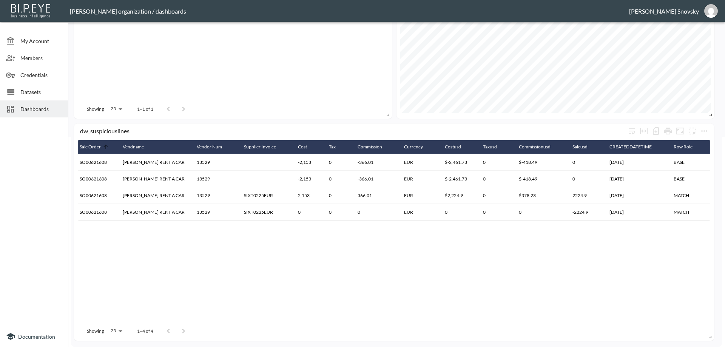
scroll to position [0, 0]
drag, startPoint x: 319, startPoint y: 224, endPoint x: 335, endPoint y: 224, distance: 16.6
click at [335, 221] on div "Sale Order Vendname Vendor Num Supplier Invoice Cost Tax Commission Currency Co…" at bounding box center [394, 180] width 633 height 81
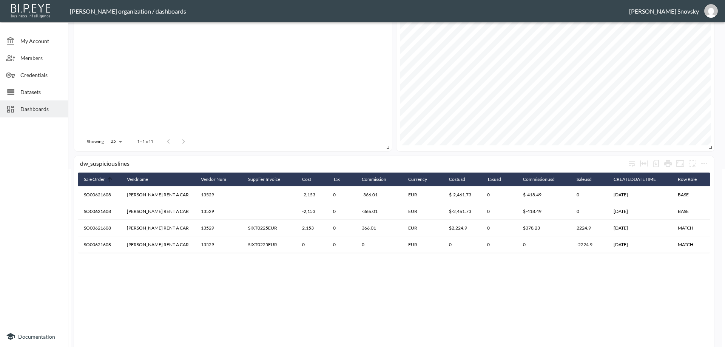
scroll to position [210, 0]
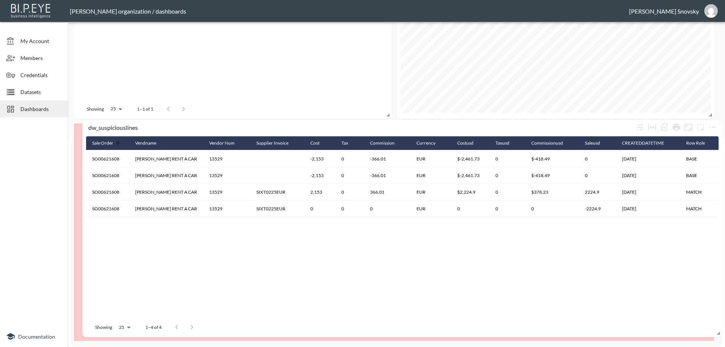
drag, startPoint x: 341, startPoint y: 226, endPoint x: 348, endPoint y: 222, distance: 7.8
click at [348, 222] on div "Sale Order Vendname Vendor Num Supplier Invoice Cost Tax Commission Currency Co…" at bounding box center [402, 226] width 633 height 181
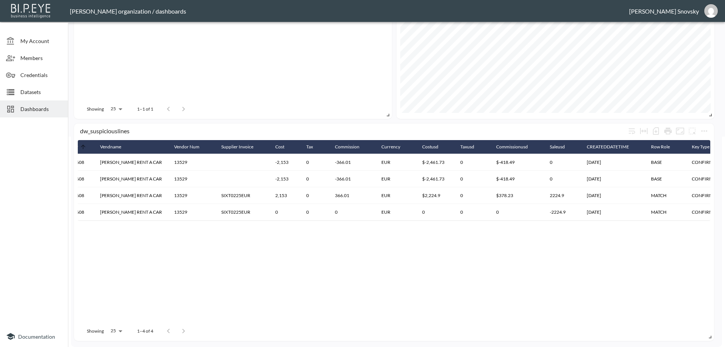
scroll to position [0, 0]
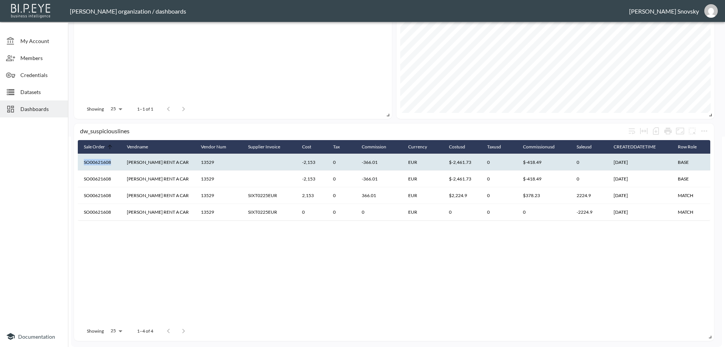
drag, startPoint x: 116, startPoint y: 164, endPoint x: 83, endPoint y: 162, distance: 32.5
click at [83, 162] on th "SO00621608" at bounding box center [99, 162] width 43 height 17
copy th "SO00621608"
click at [29, 94] on span "Datasets" at bounding box center [41, 92] width 42 height 8
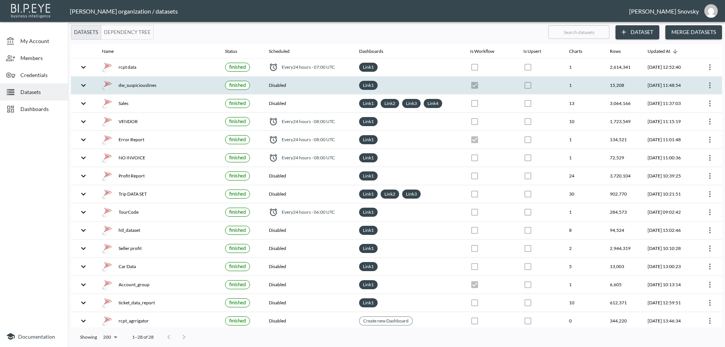
click at [186, 83] on div "dw_suspiciouslines" at bounding box center [157, 85] width 111 height 11
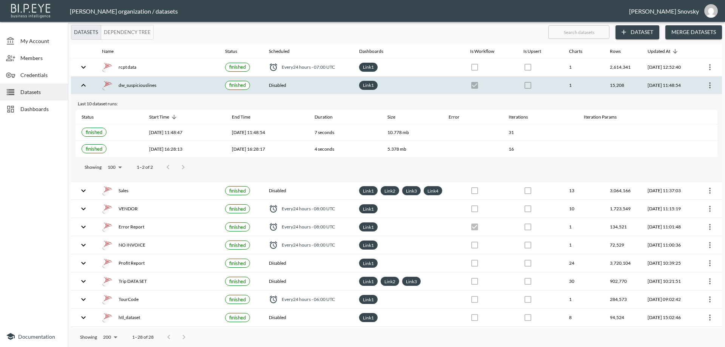
click at [709, 86] on icon "more" at bounding box center [710, 85] width 9 height 9
click at [706, 99] on p "Edit Data Pipeline" at bounding box center [687, 100] width 47 height 9
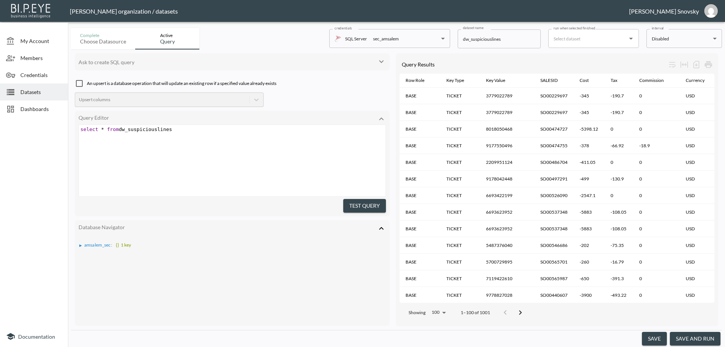
click at [686, 340] on button "save and run" at bounding box center [695, 339] width 51 height 14
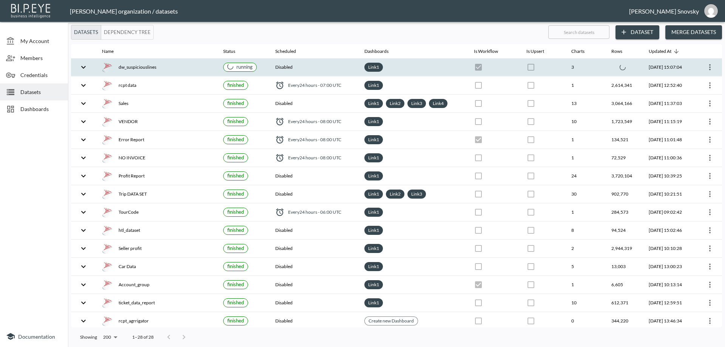
click at [183, 68] on div "dw_suspiciouslines" at bounding box center [156, 67] width 109 height 11
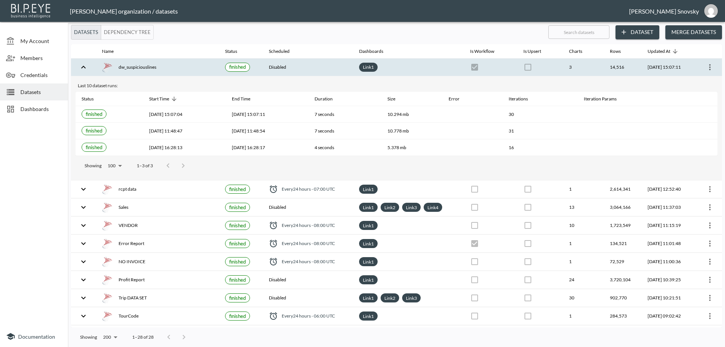
click at [182, 68] on div "dw_suspiciouslines" at bounding box center [157, 67] width 111 height 11
